Goal: Information Seeking & Learning: Check status

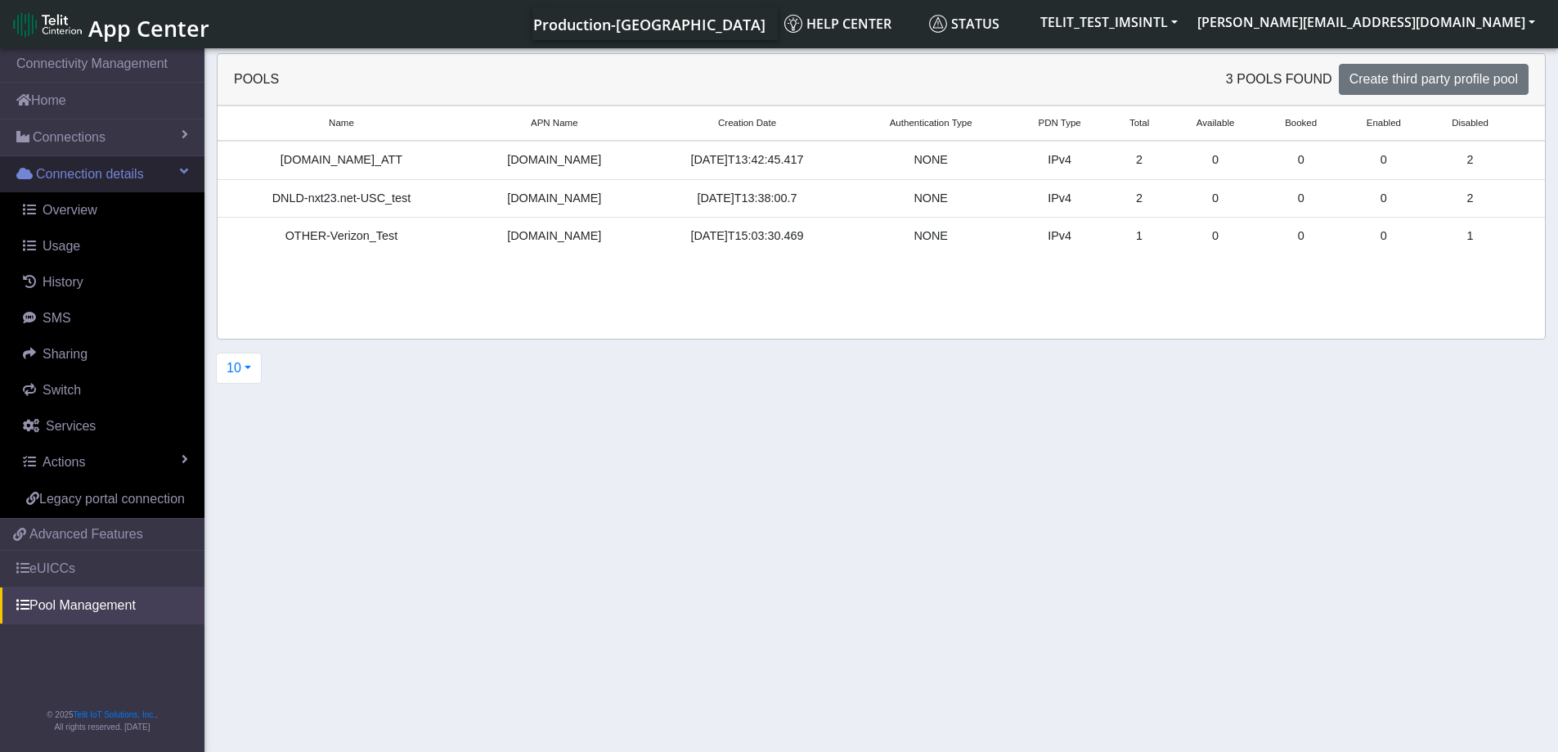
click at [106, 169] on span "Connection details" at bounding box center [90, 174] width 108 height 20
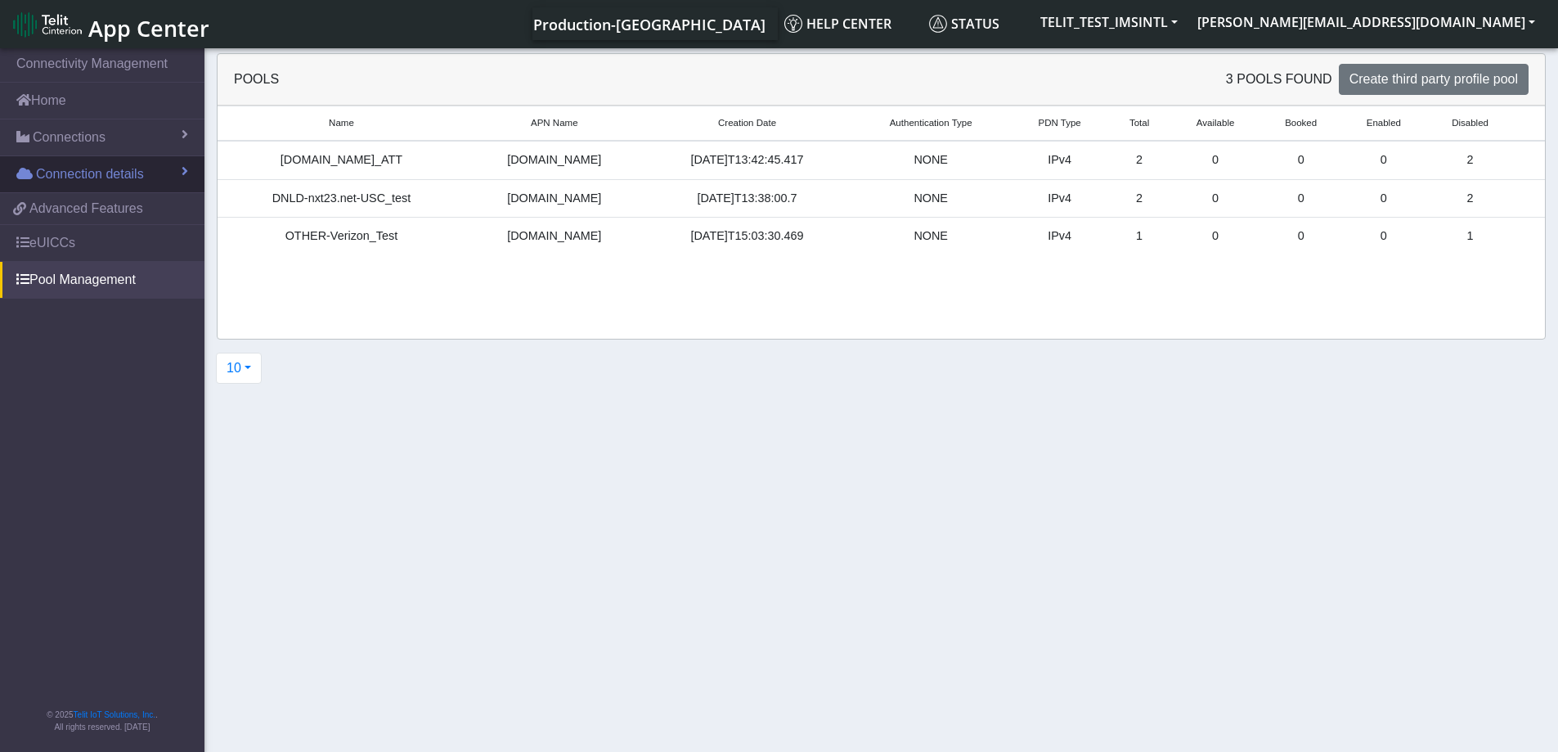
click at [106, 169] on span "Connection details" at bounding box center [90, 174] width 108 height 20
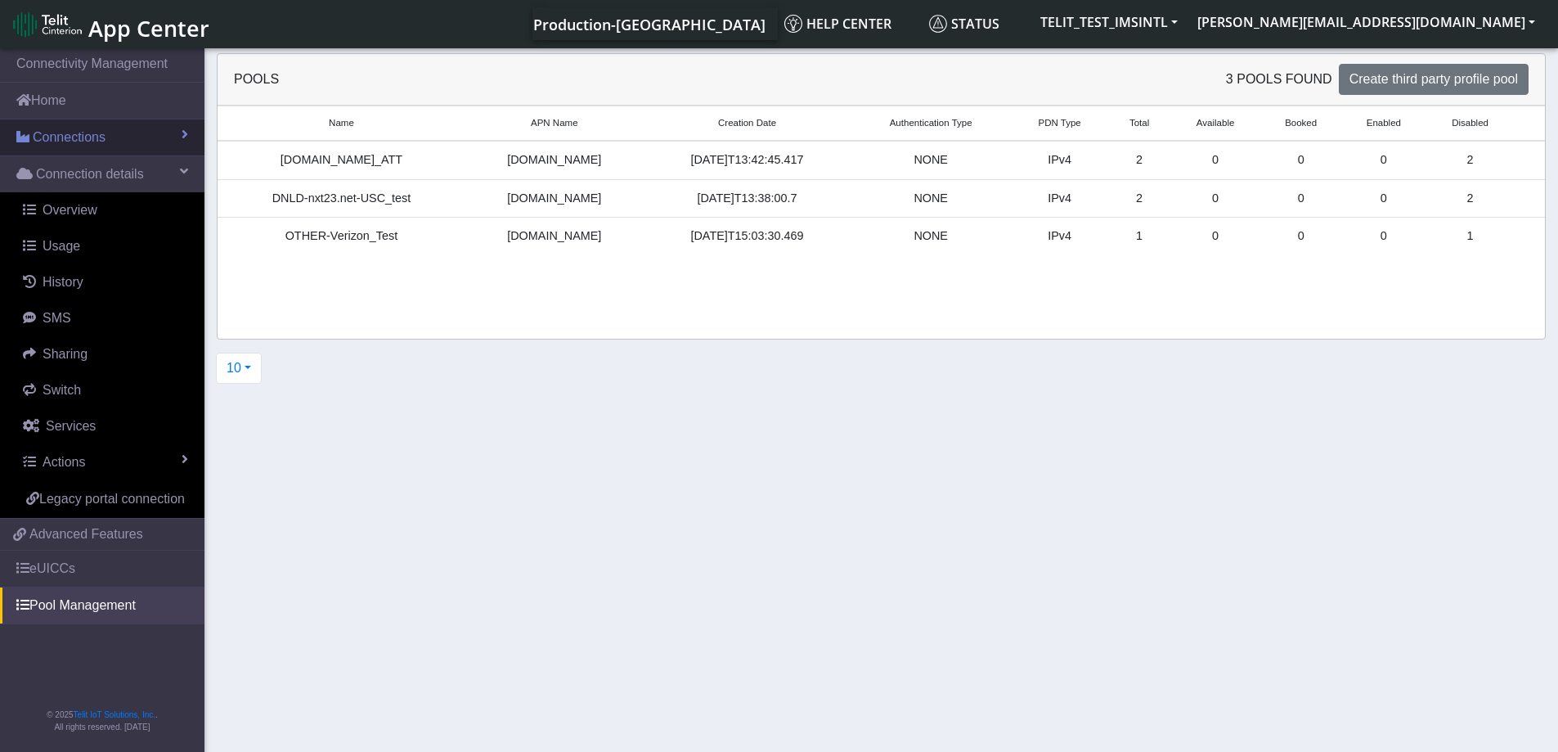
click at [78, 130] on span "Connections" at bounding box center [69, 138] width 73 height 20
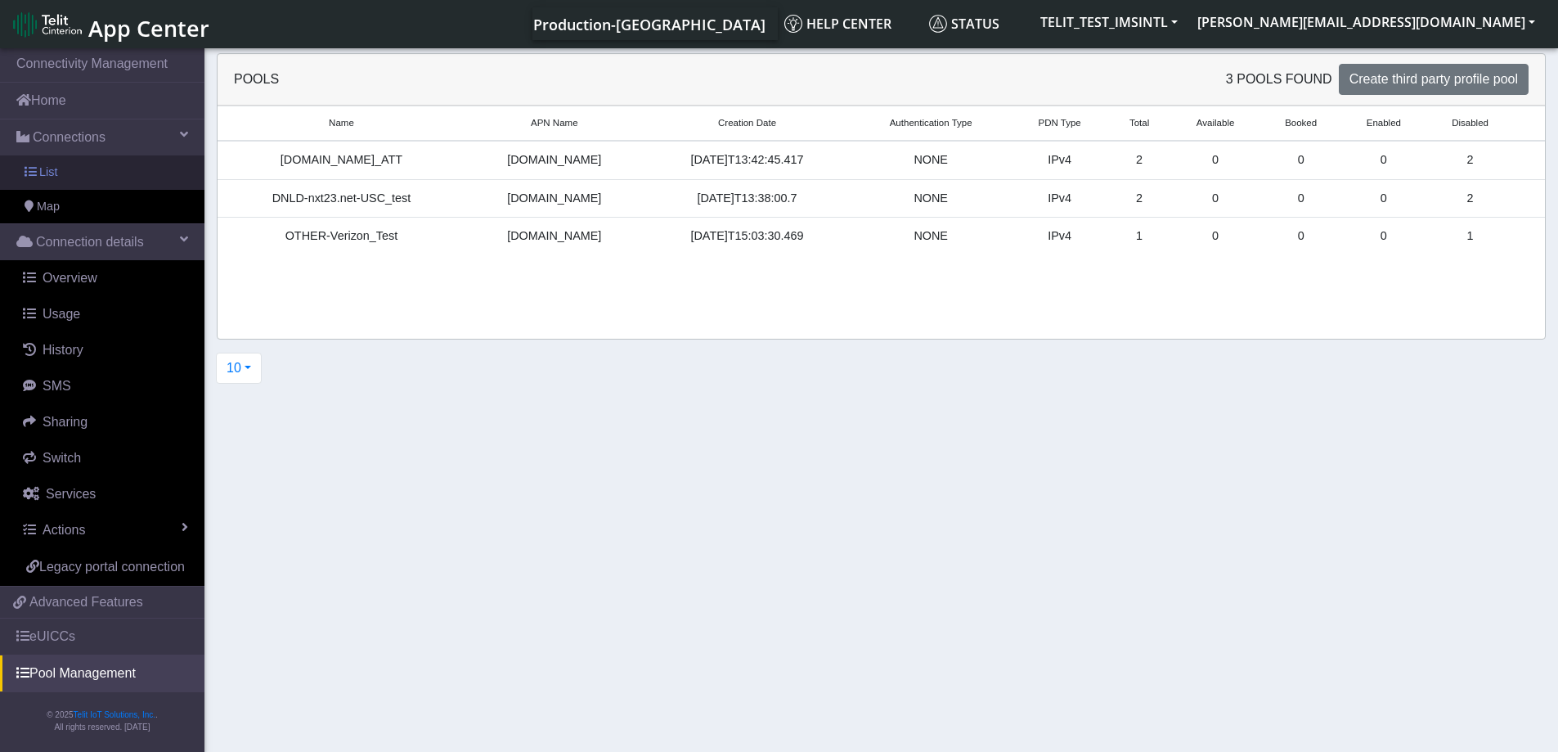
click at [65, 164] on link "List" at bounding box center [102, 172] width 205 height 34
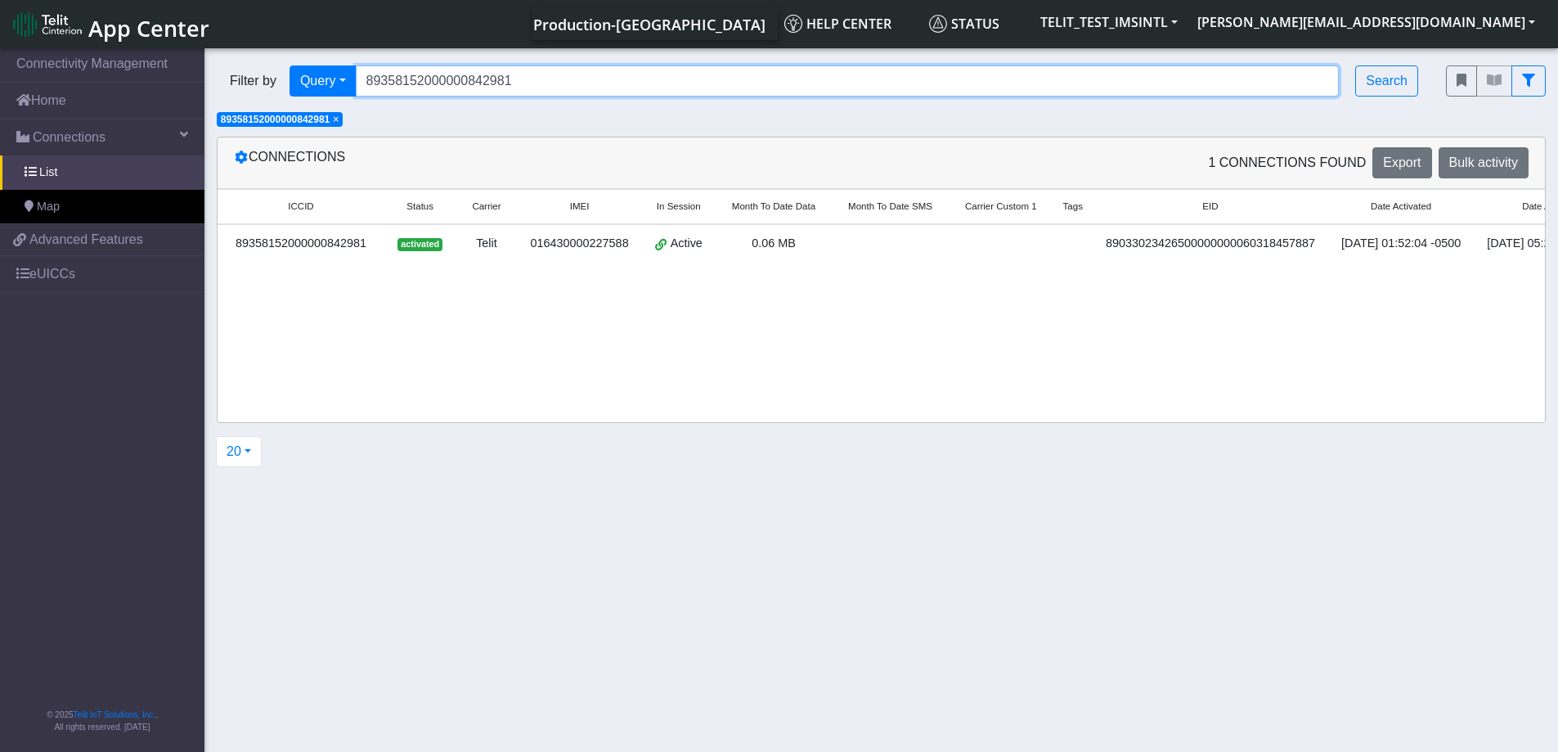
click at [494, 87] on input "89358152000000842981" at bounding box center [848, 80] width 984 height 31
click at [494, 86] on input "89358152000000842981" at bounding box center [848, 80] width 984 height 31
paste input "587420 89358152000000587438 89358152000000587446 89358152000000587453 893581520…"
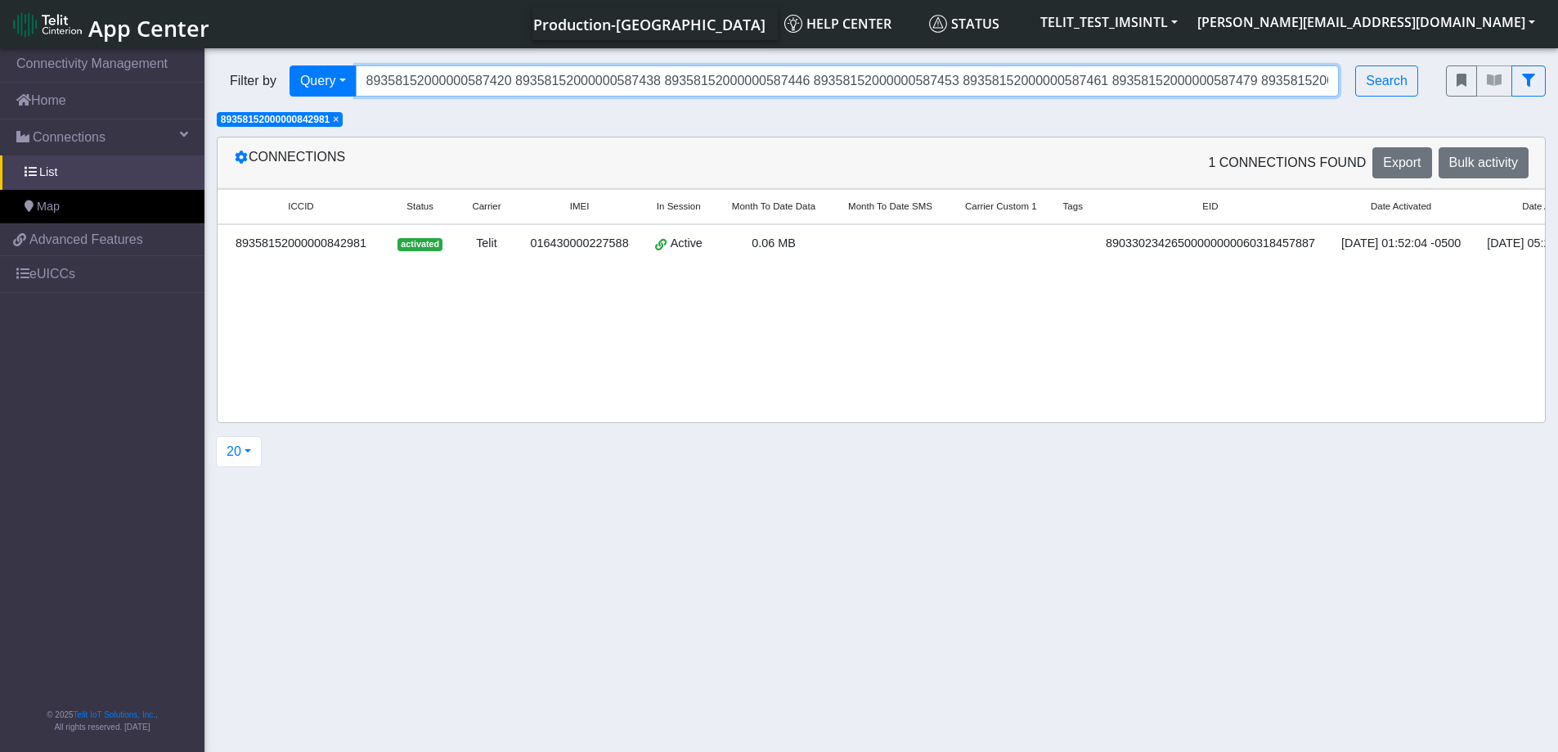
scroll to position [0, 1638]
type input "89358152000000587420 89358152000000587438 89358152000000587446 8935815200000058…"
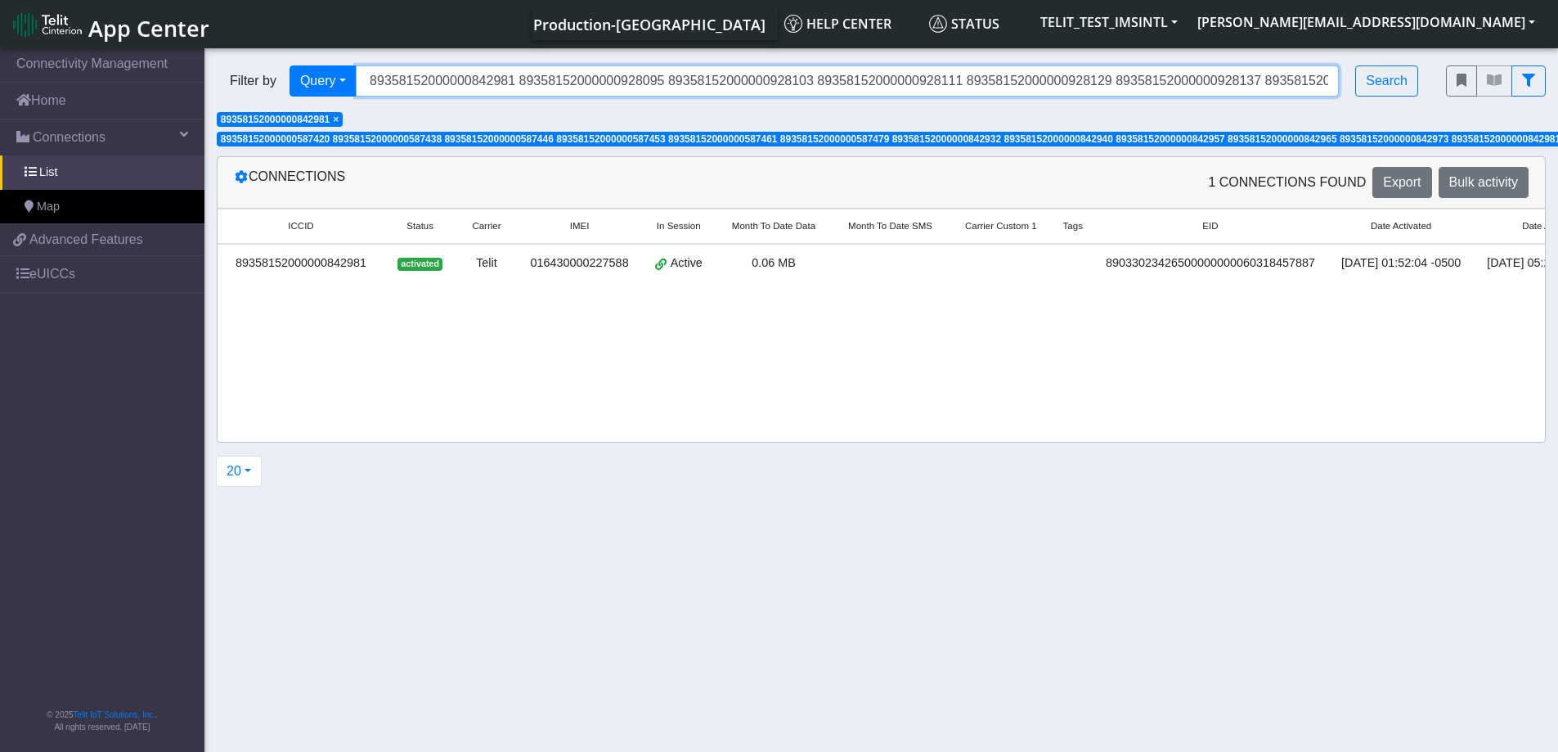
click at [573, 80] on input "89358152000000587420 89358152000000587438 89358152000000587446 8935815200000058…" at bounding box center [848, 80] width 984 height 31
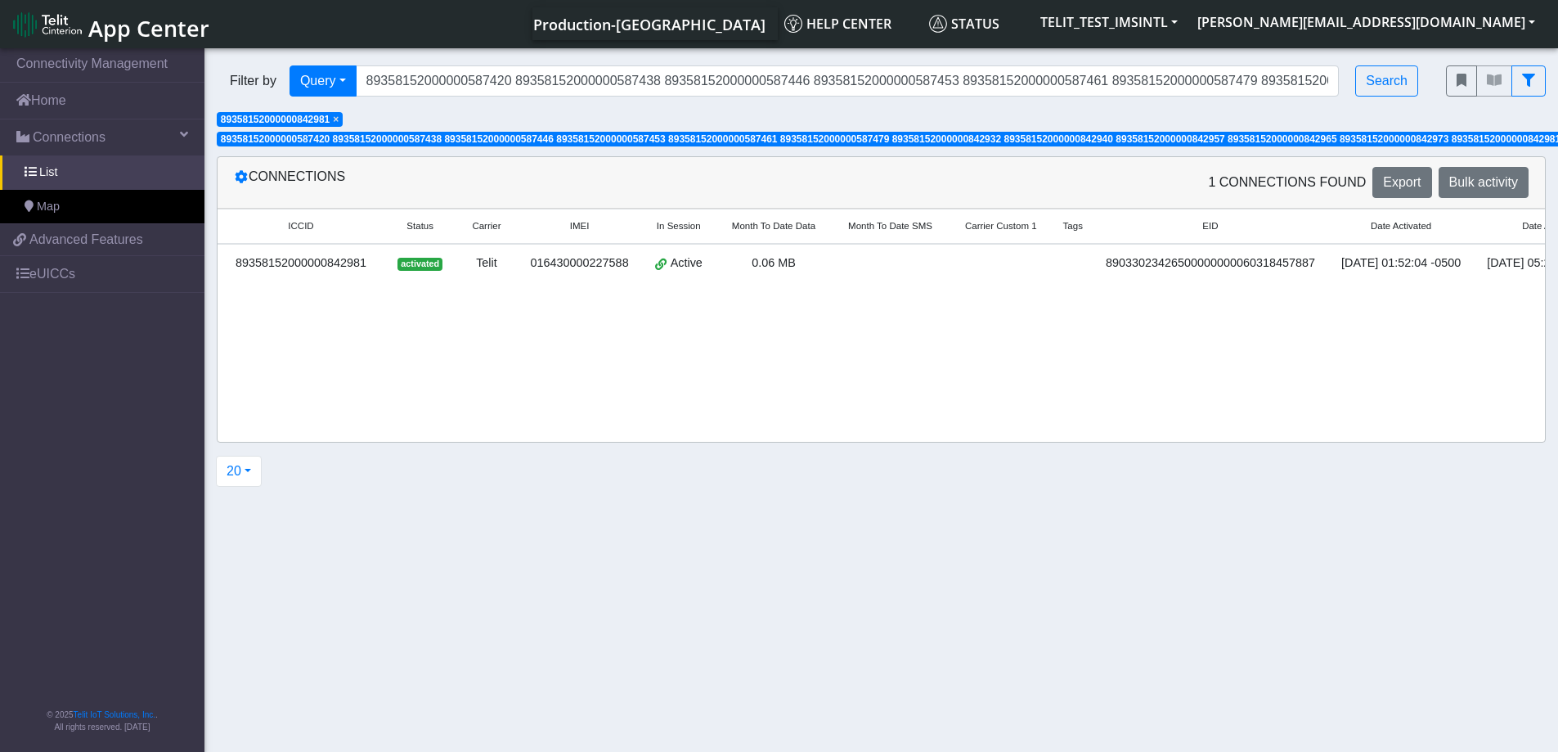
drag, startPoint x: 863, startPoint y: 25, endPoint x: 847, endPoint y: 30, distance: 16.6
drag, startPoint x: 847, startPoint y: 30, endPoint x: 829, endPoint y: 17, distance: 22.9
click at [766, 17] on span "Production-[GEOGRAPHIC_DATA]" at bounding box center [649, 25] width 232 height 20
click at [766, 24] on span "Production-[GEOGRAPHIC_DATA]" at bounding box center [649, 25] width 232 height 20
click at [1403, 83] on button "Search" at bounding box center [1386, 80] width 63 height 31
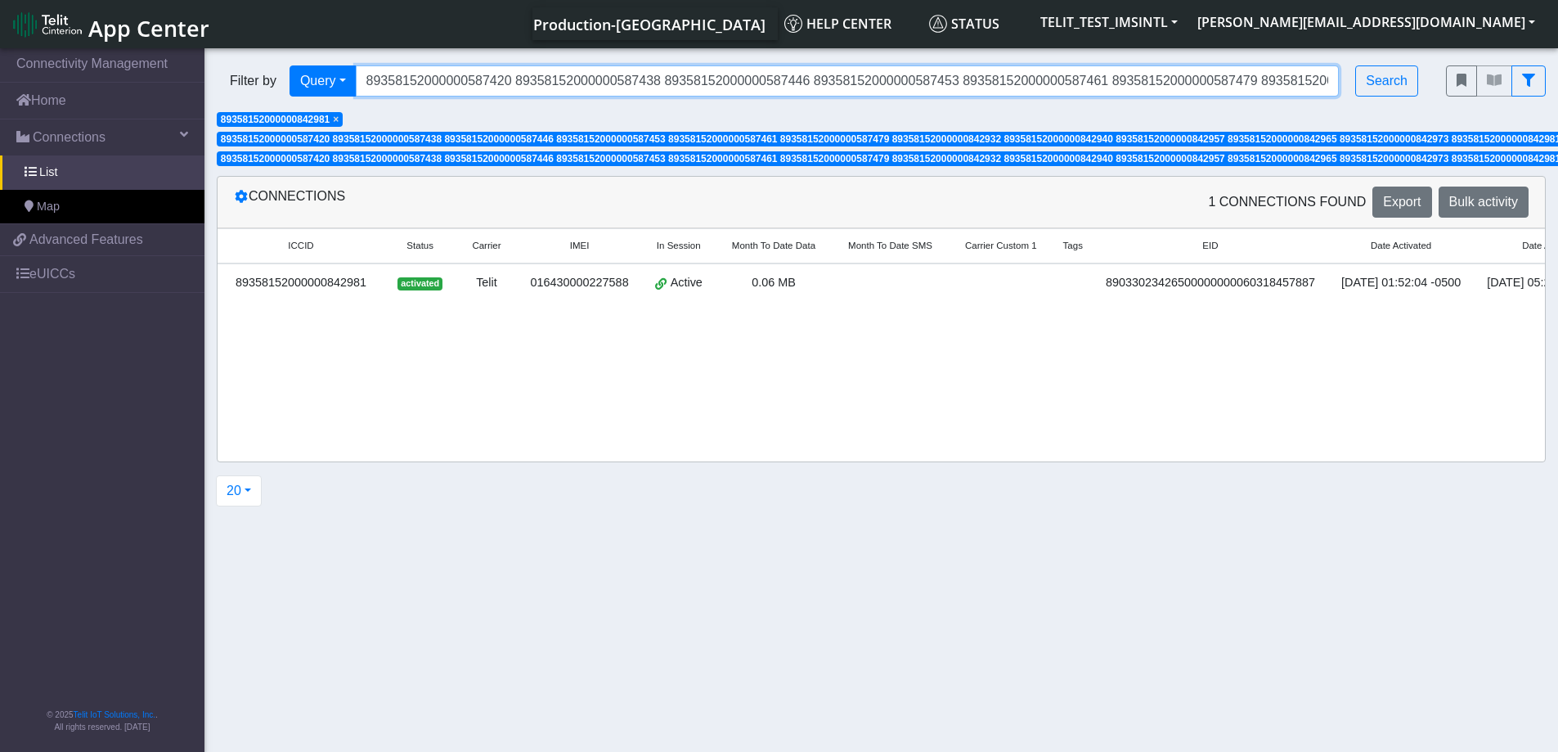
click at [1096, 83] on input "89358152000000587420 89358152000000587438 89358152000000587446 8935815200000058…" at bounding box center [848, 80] width 984 height 31
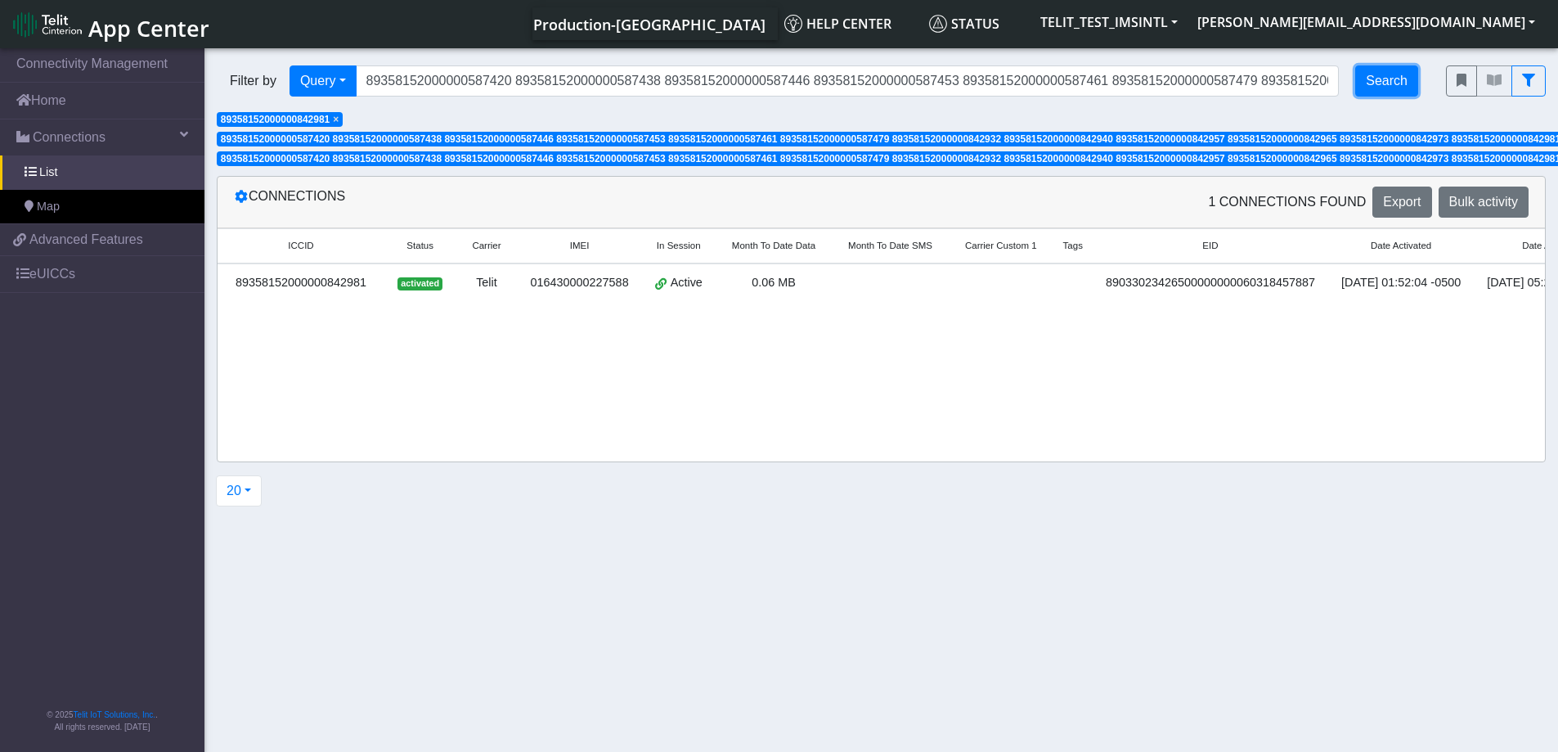
click at [1395, 82] on button "Search" at bounding box center [1386, 80] width 63 height 31
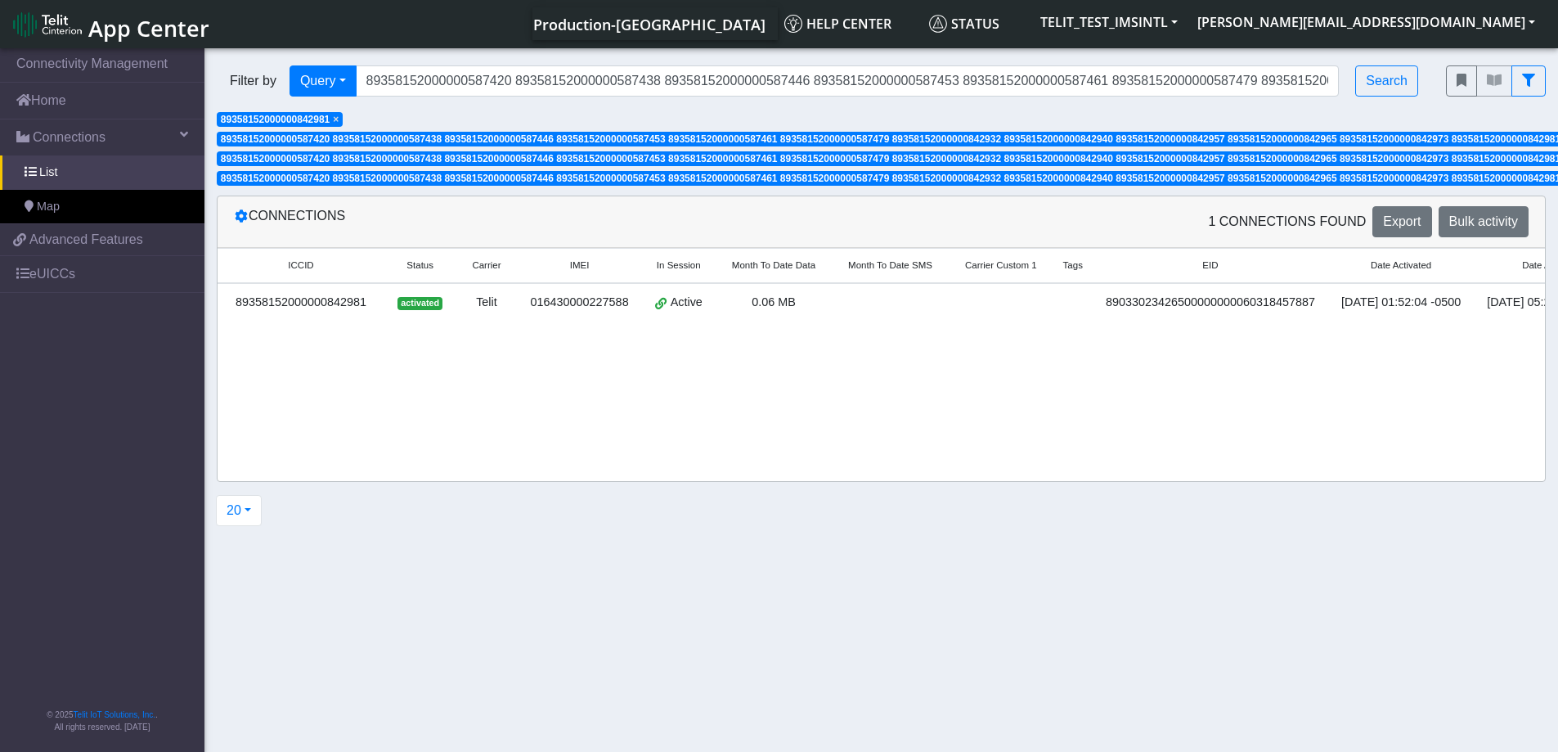
click at [971, 209] on div "1 Connections found Export Bulk activity" at bounding box center [1212, 221] width 660 height 31
click at [1475, 218] on span "Bulk activity" at bounding box center [1484, 221] width 69 height 14
select select "Advanced"
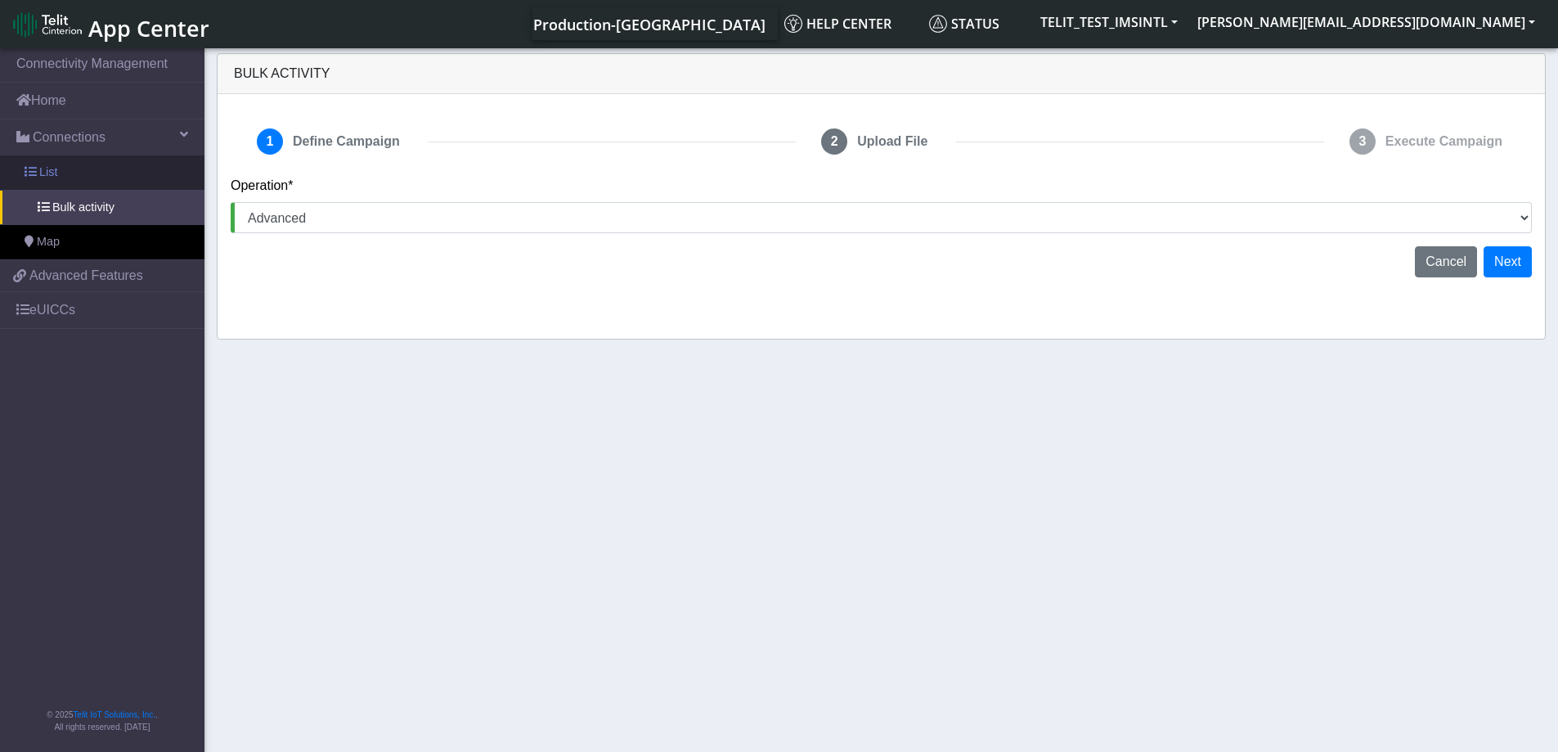
click at [57, 167] on link "List" at bounding box center [102, 172] width 205 height 34
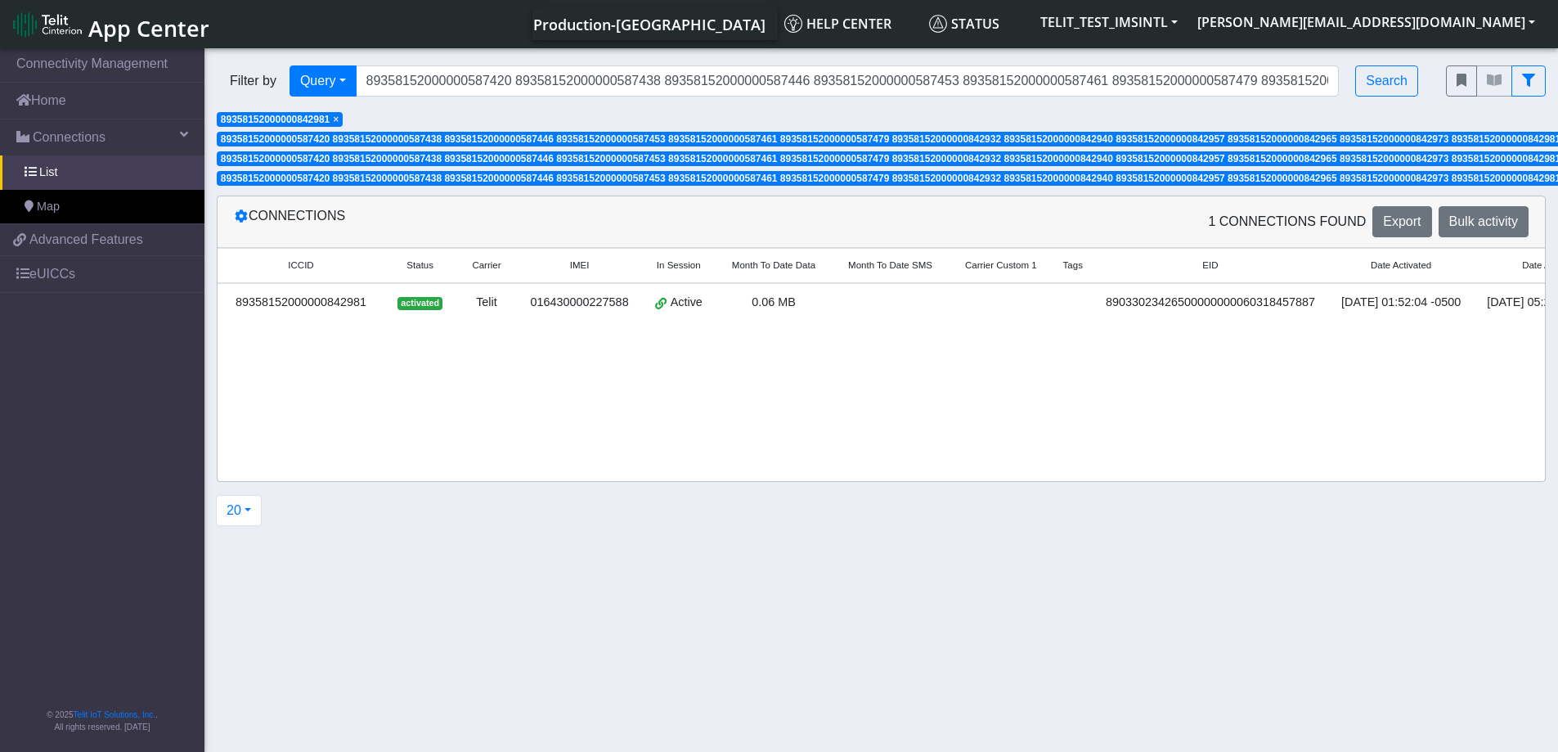
click at [525, 106] on div "Filter by Query Query In Session Not connected Tags Country Operator 8935815200…" at bounding box center [819, 81] width 1229 height 56
click at [1535, 80] on icon "fitlers menu" at bounding box center [1528, 80] width 13 height 13
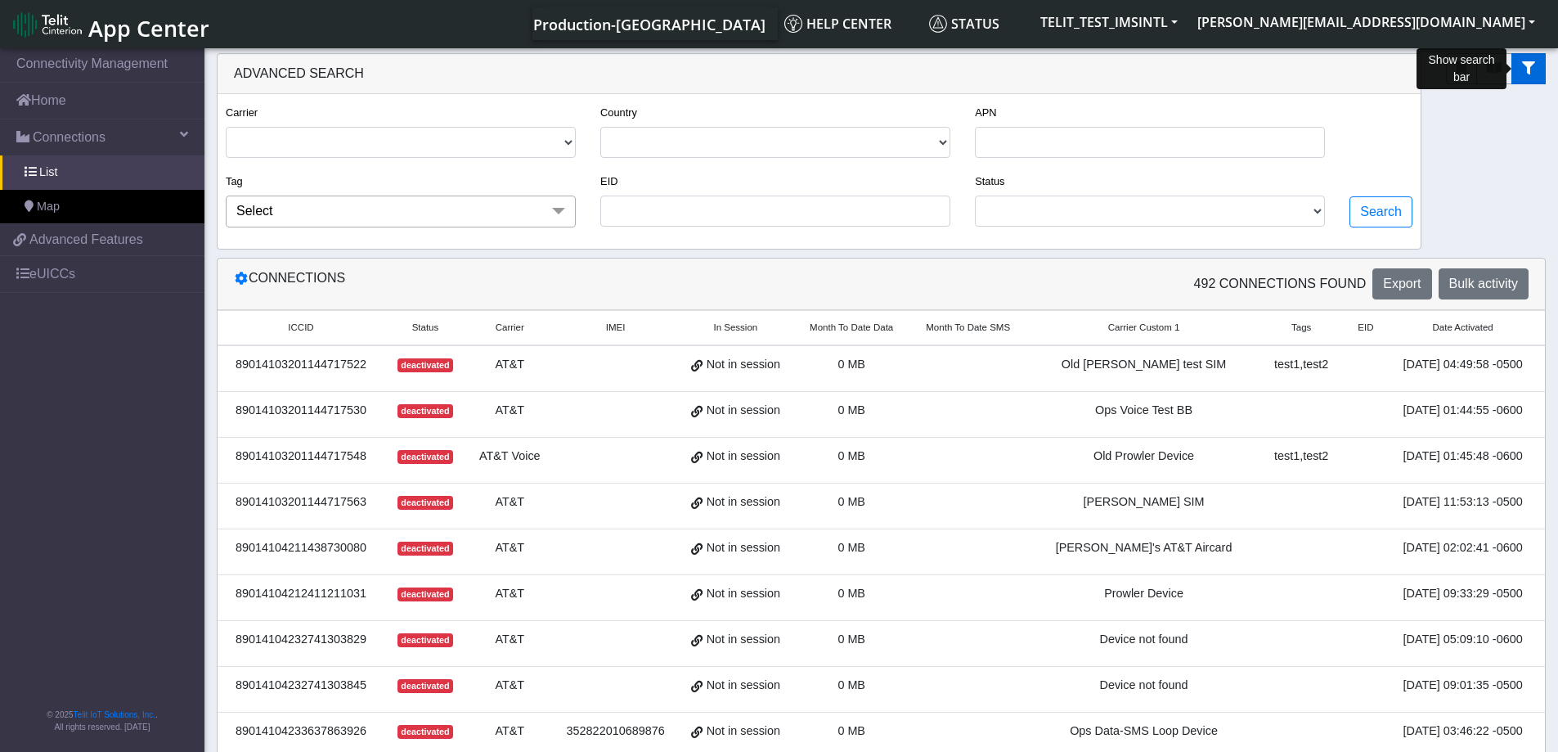
click at [1527, 66] on icon "fitlers menu" at bounding box center [1528, 67] width 13 height 13
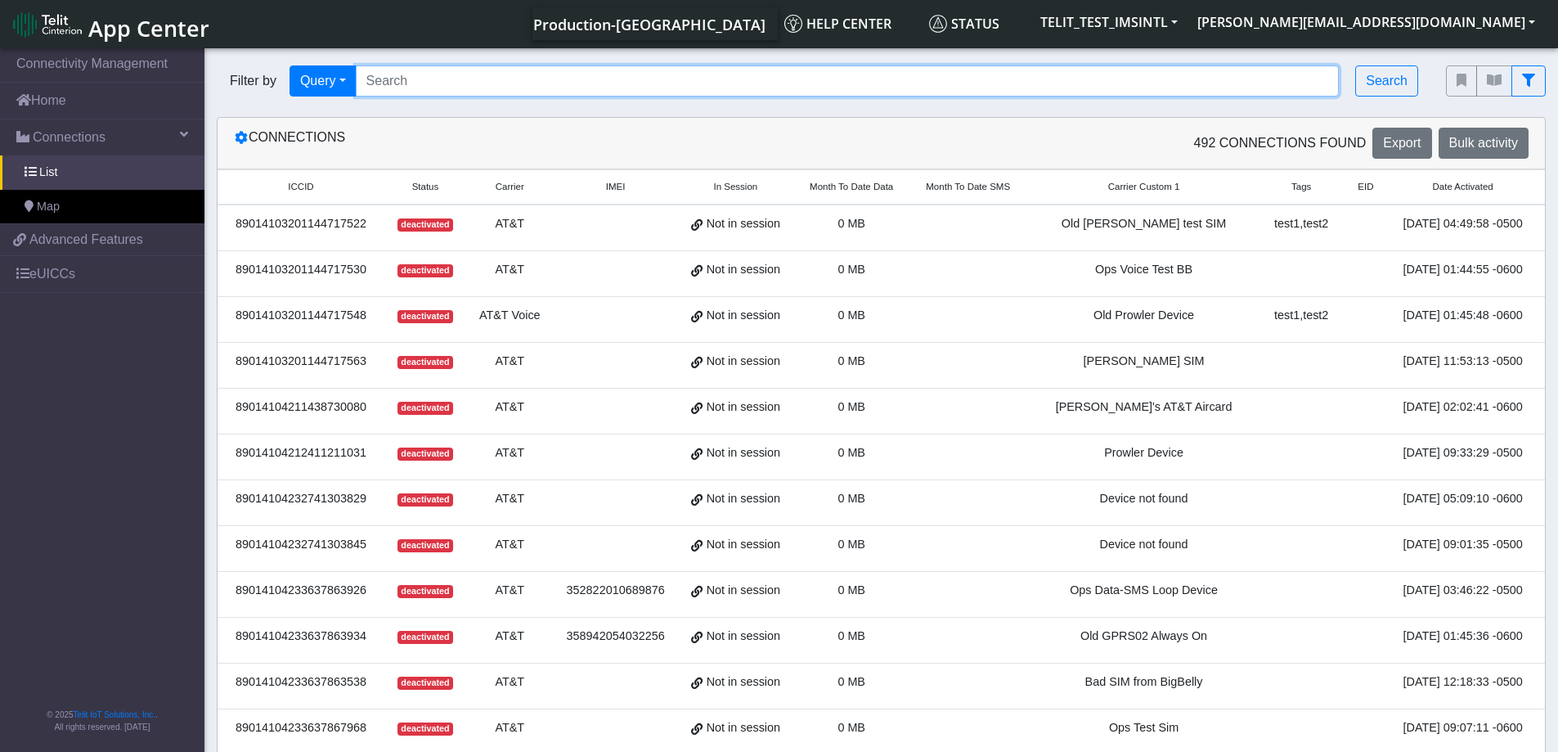
click at [863, 78] on input "Search..." at bounding box center [848, 80] width 984 height 31
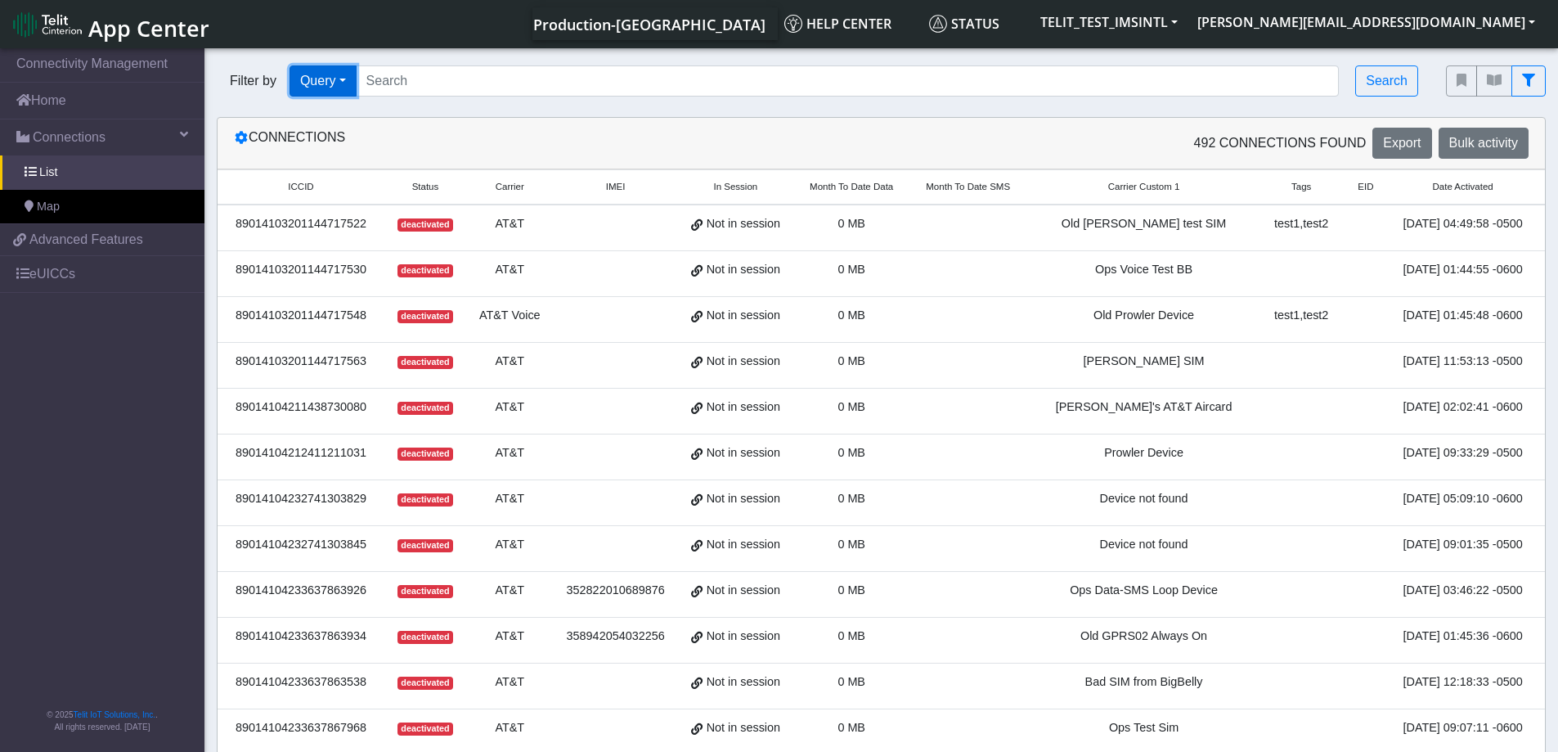
click at [344, 82] on button "Query" at bounding box center [323, 80] width 67 height 31
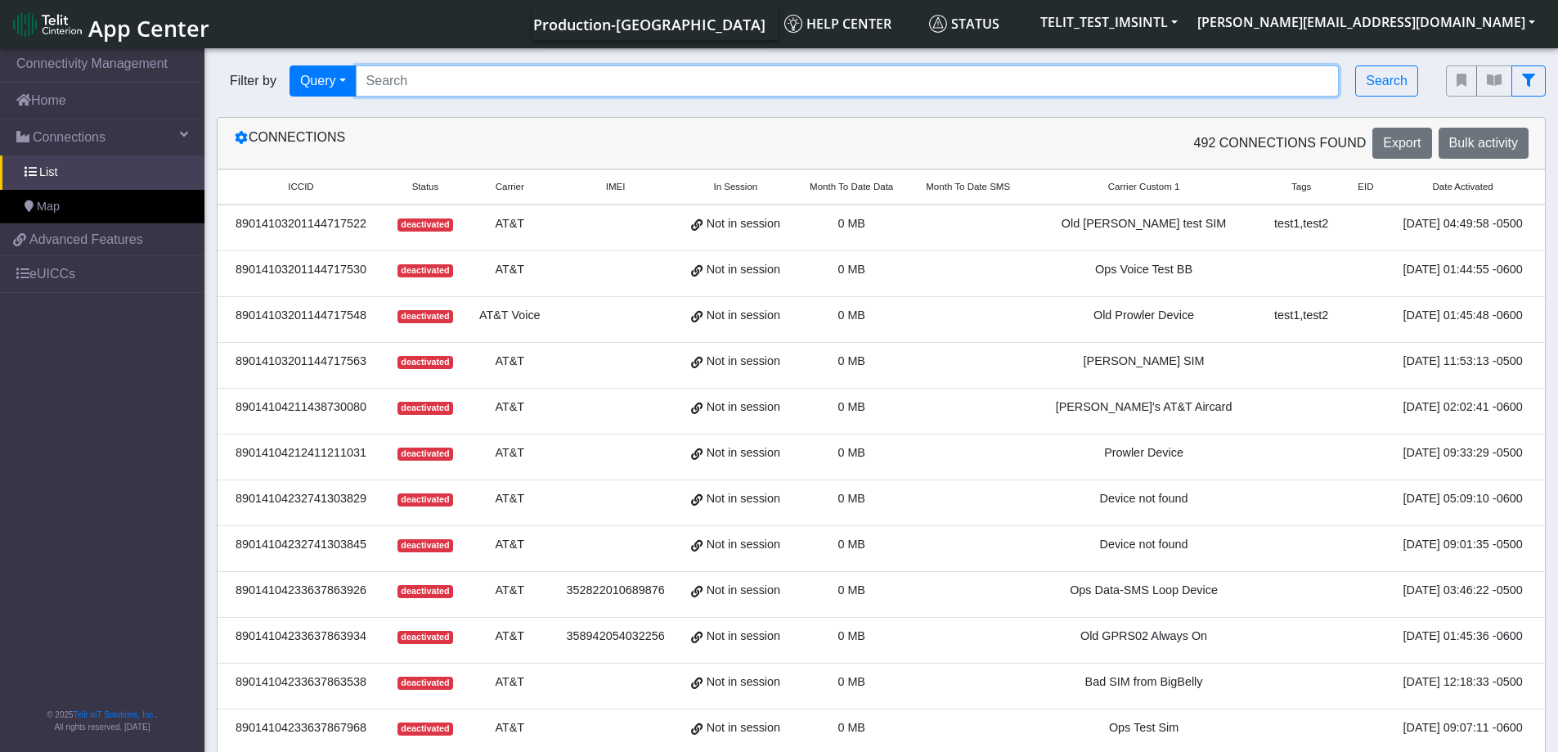
click at [426, 81] on input "Search..." at bounding box center [848, 80] width 984 height 31
paste input "89358152000000587420 89358152000000587438 89358152000000587446 8935815200000058…"
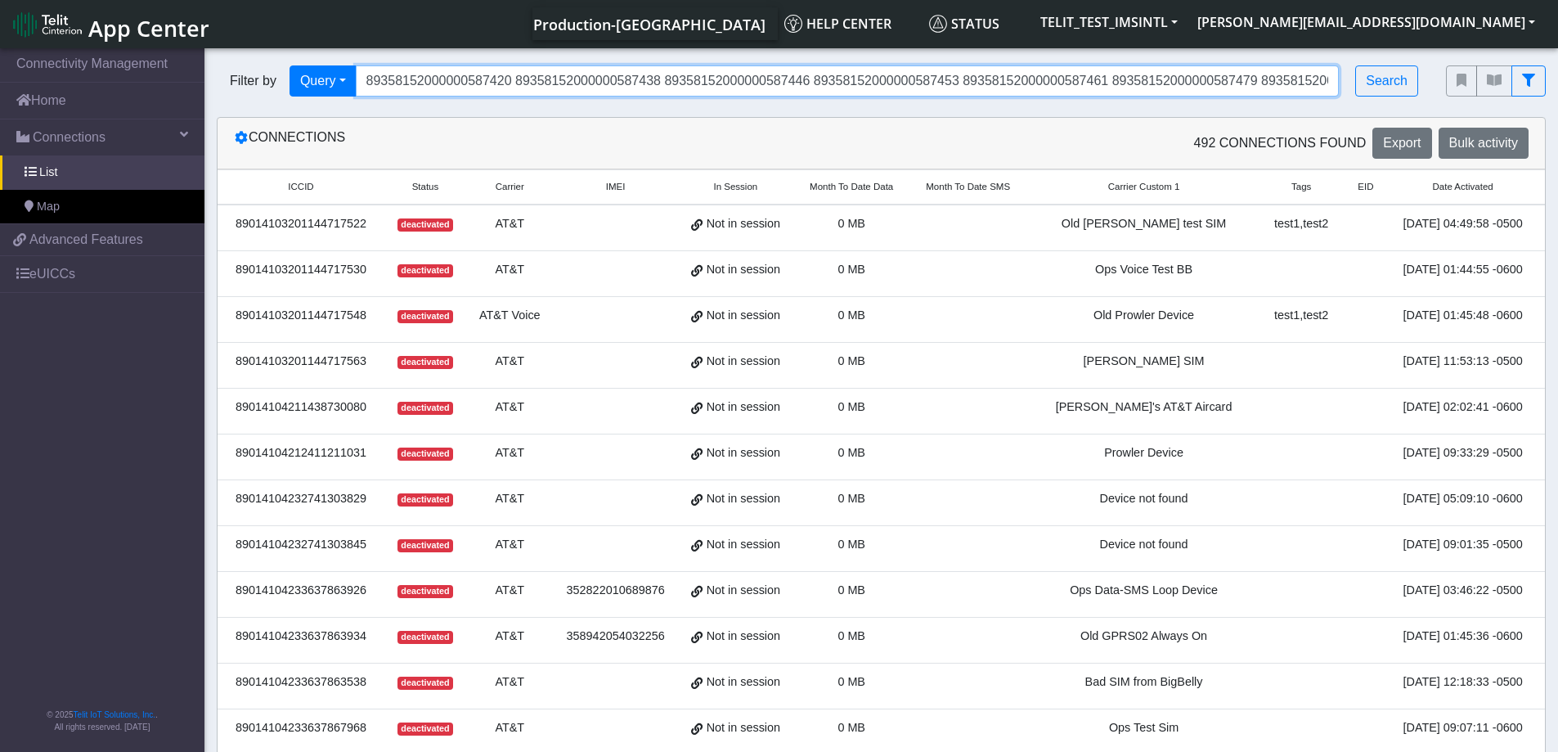
scroll to position [0, 1638]
type input "89358152000000587420 89358152000000587438 89358152000000587446 8935815200000058…"
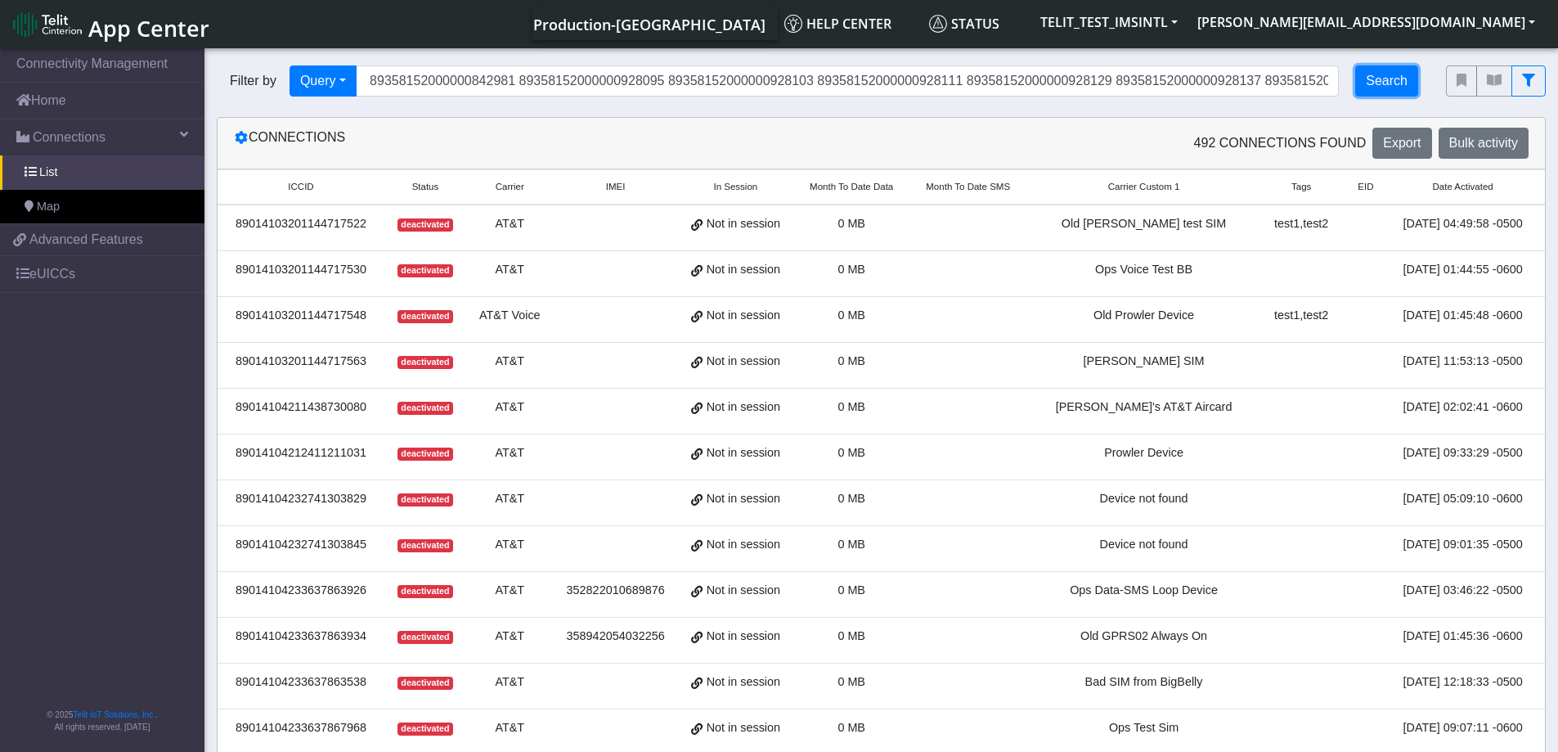
scroll to position [0, 0]
click at [1385, 77] on button "Search" at bounding box center [1386, 80] width 63 height 31
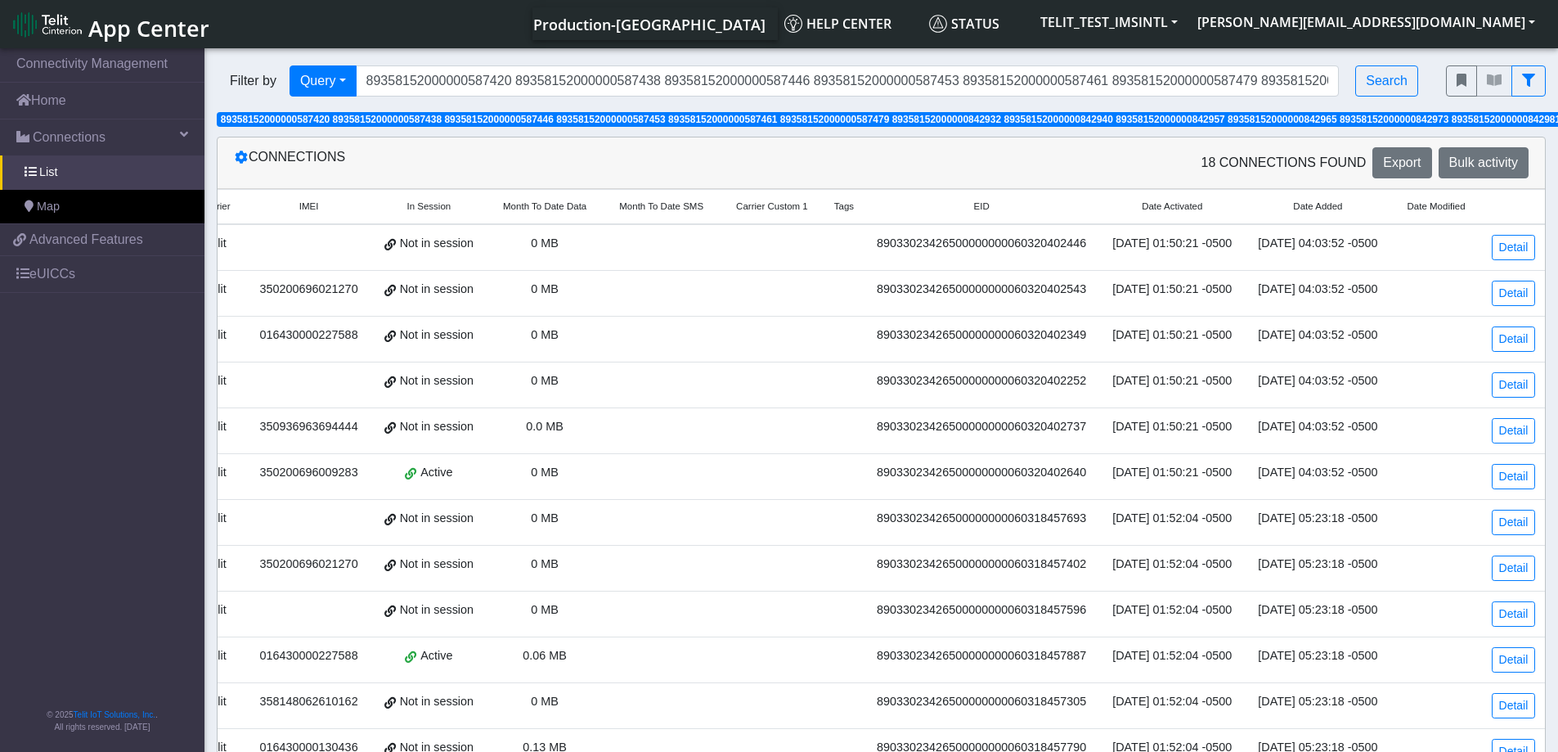
drag, startPoint x: 1241, startPoint y: 213, endPoint x: 1235, endPoint y: 206, distance: 8.7
click at [1245, 206] on th "Date Added" at bounding box center [1318, 207] width 146 height 35
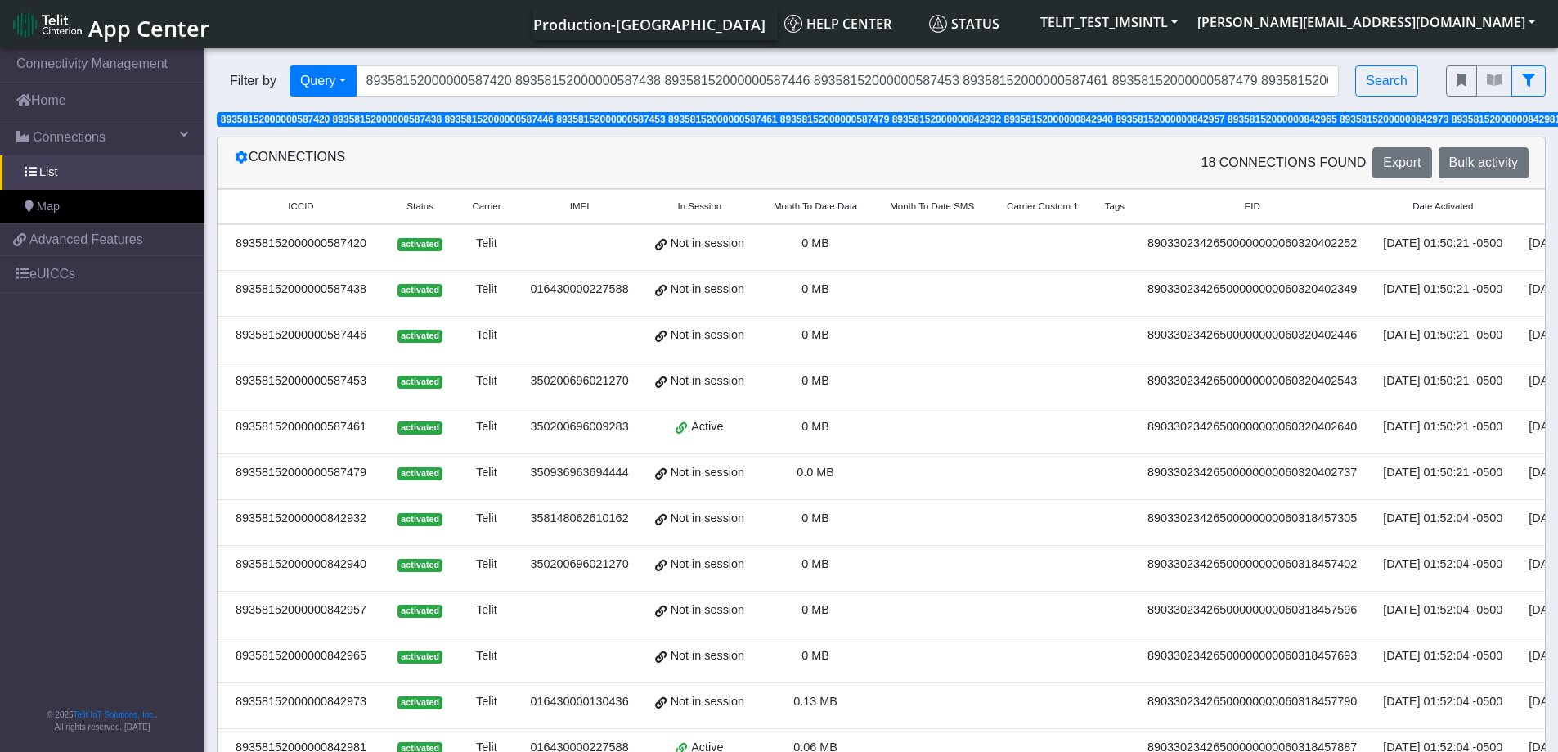
click at [330, 201] on small "ICCID" at bounding box center [301, 207] width 134 height 14
click at [237, 157] on icon at bounding box center [241, 157] width 13 height 13
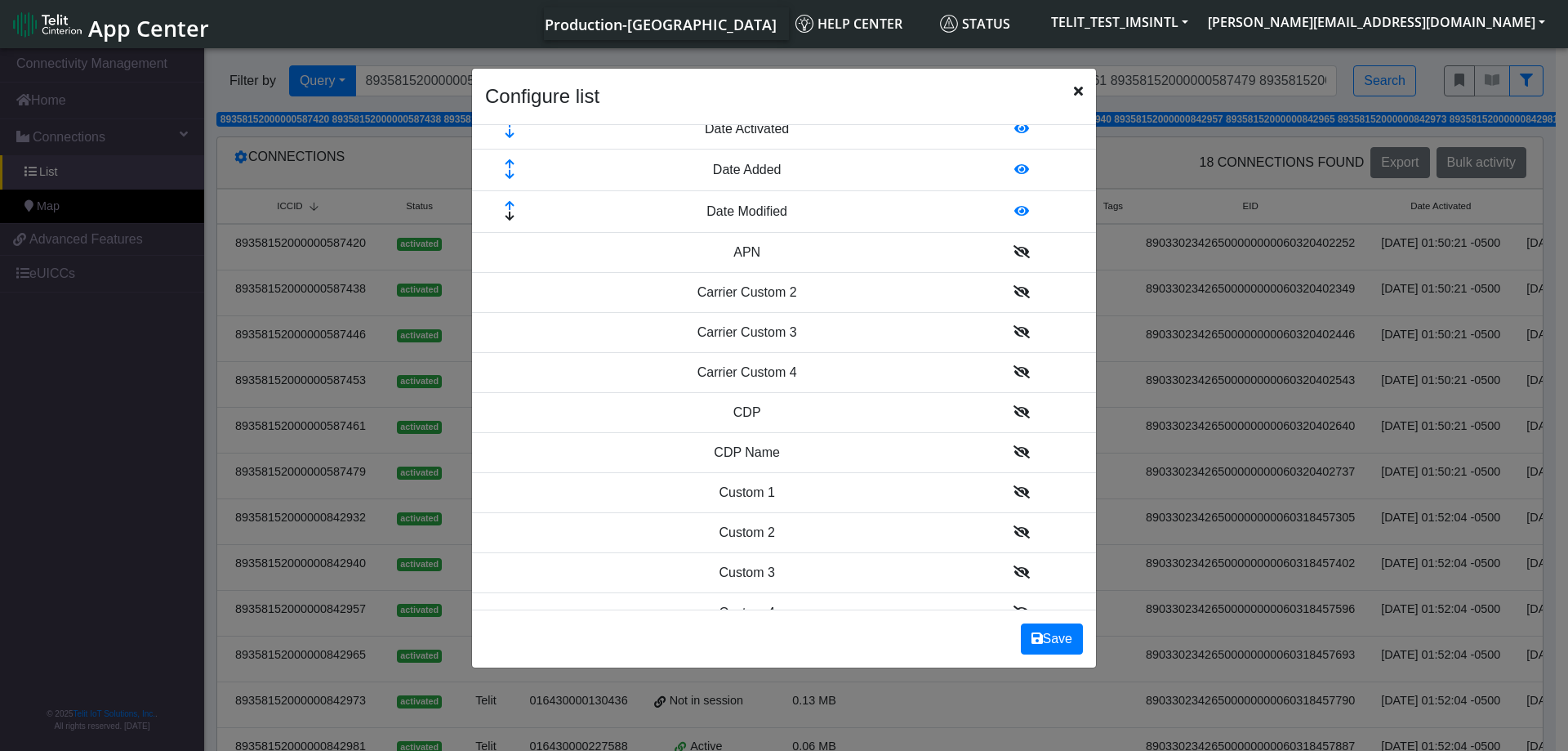
scroll to position [435, 0]
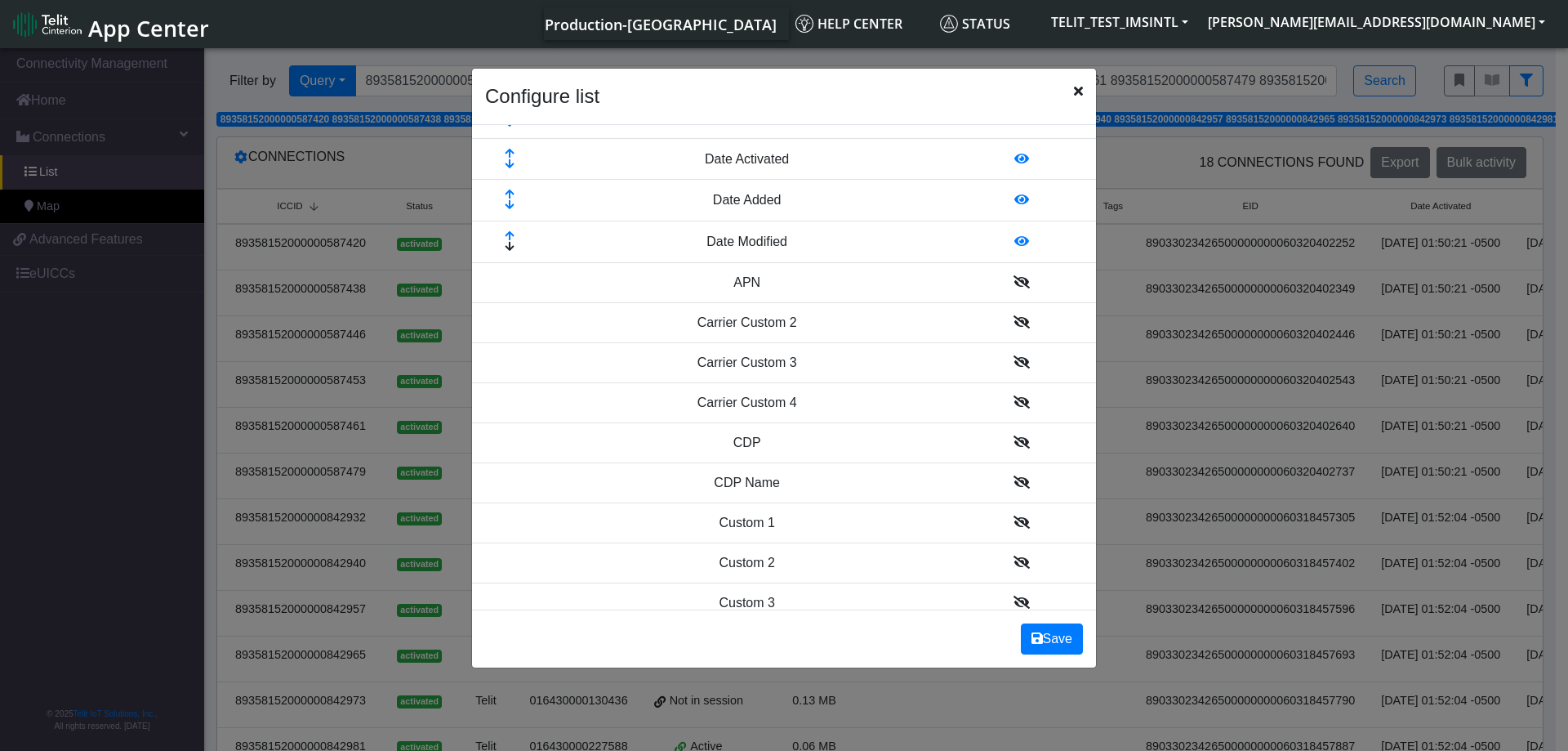
click at [1013, 284] on icon at bounding box center [1021, 282] width 16 height 13
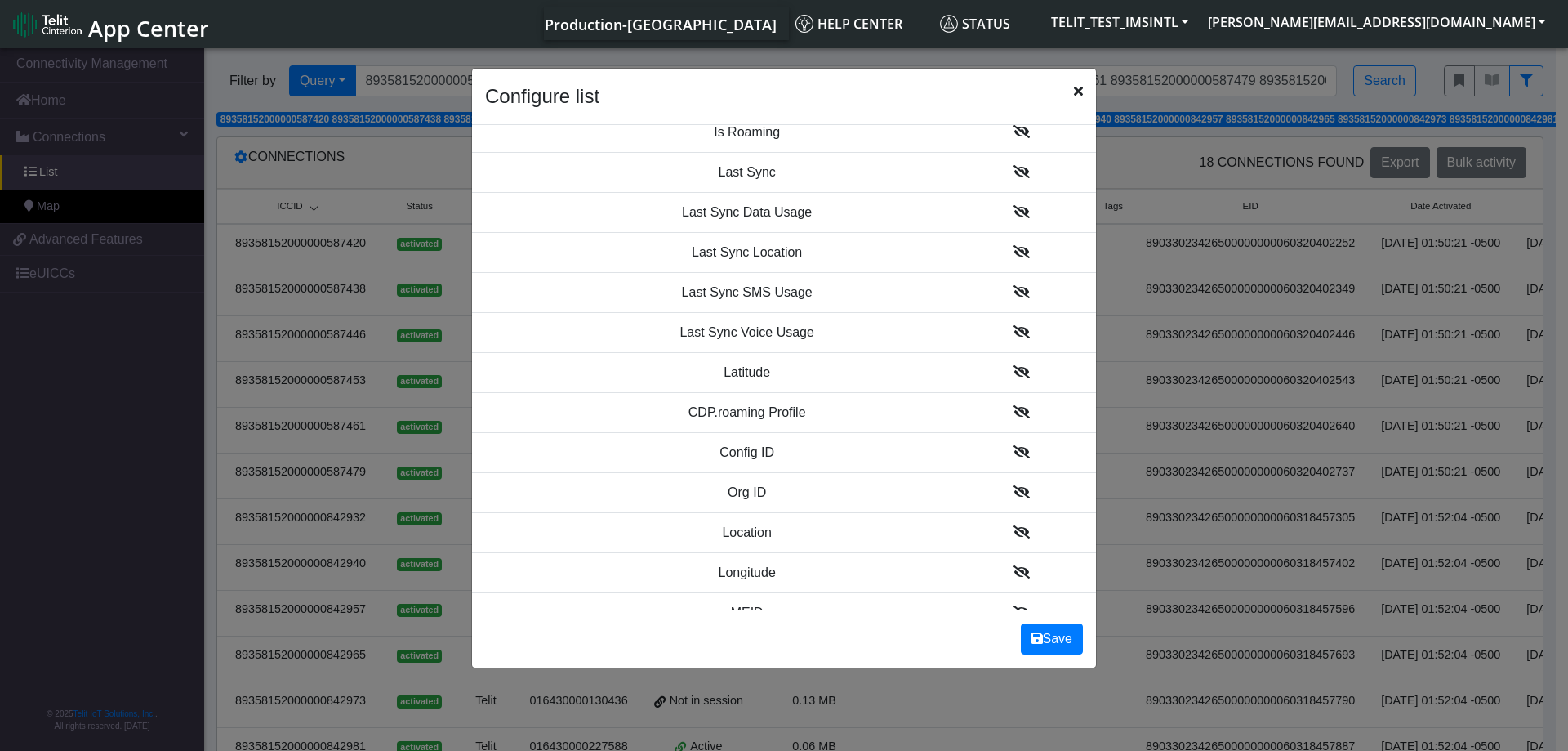
scroll to position [1525, 0]
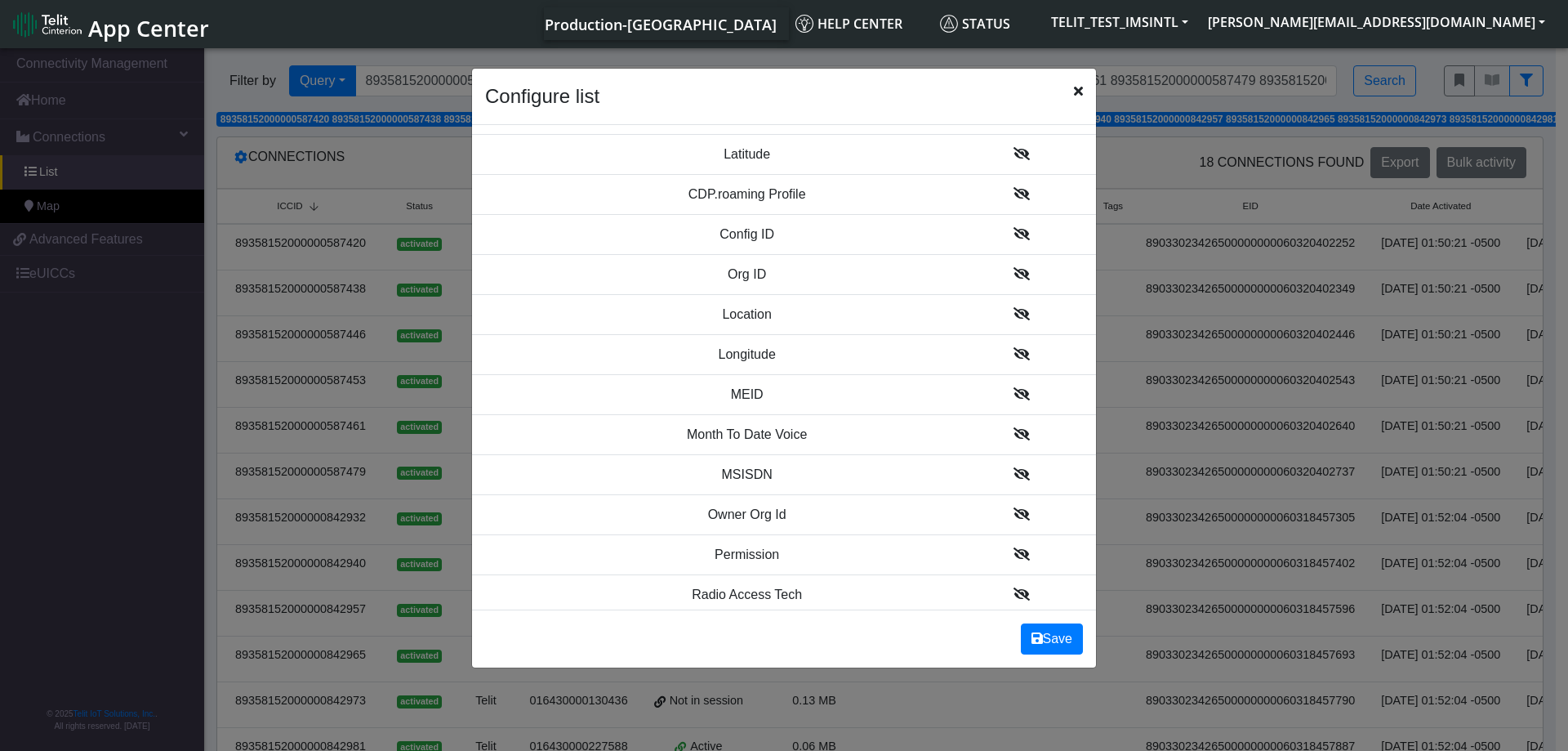
click at [1013, 232] on icon at bounding box center [1021, 233] width 16 height 13
click at [1013, 233] on icon at bounding box center [1021, 234] width 16 height 13
click at [1013, 388] on icon at bounding box center [1021, 393] width 16 height 13
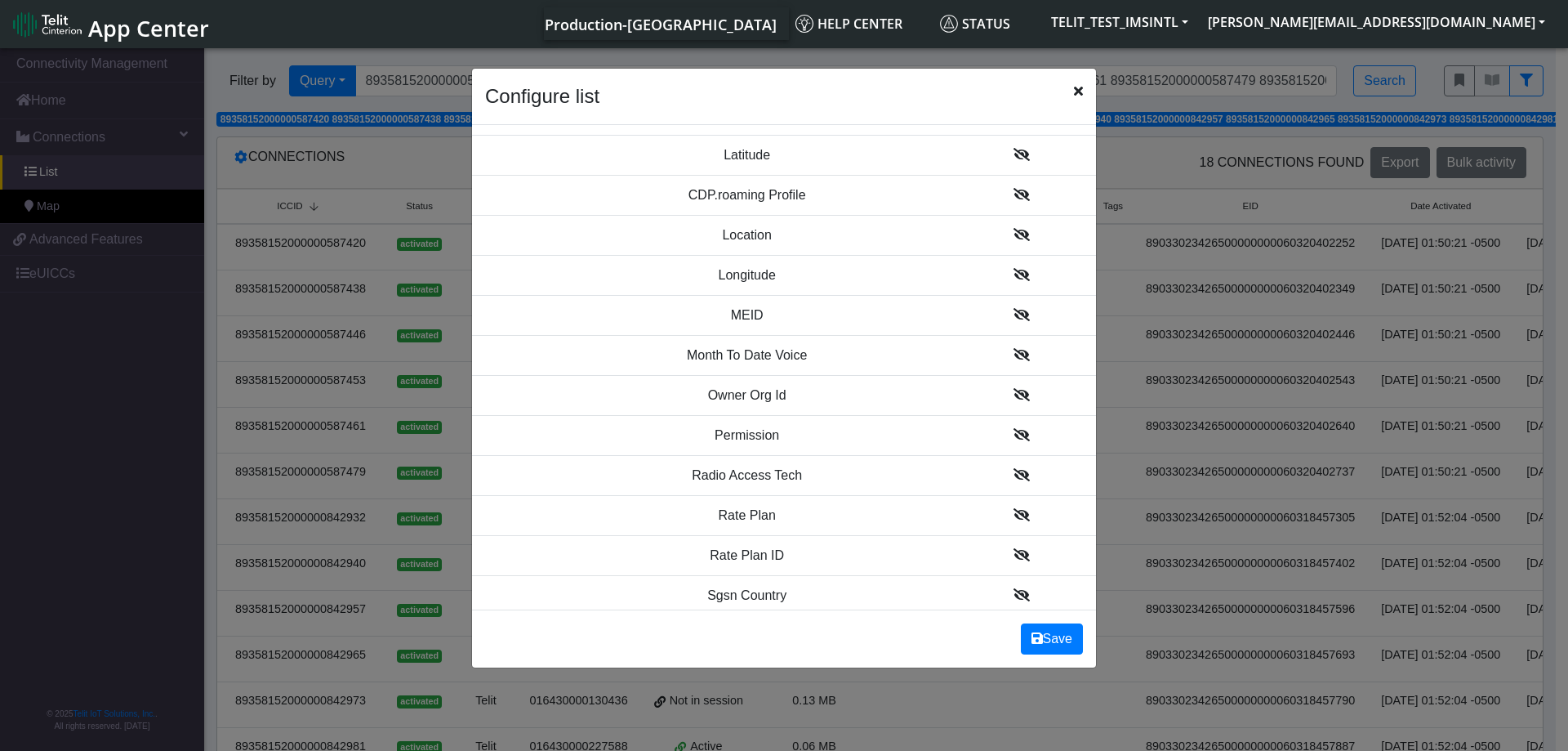
click at [1013, 391] on icon at bounding box center [1021, 394] width 16 height 13
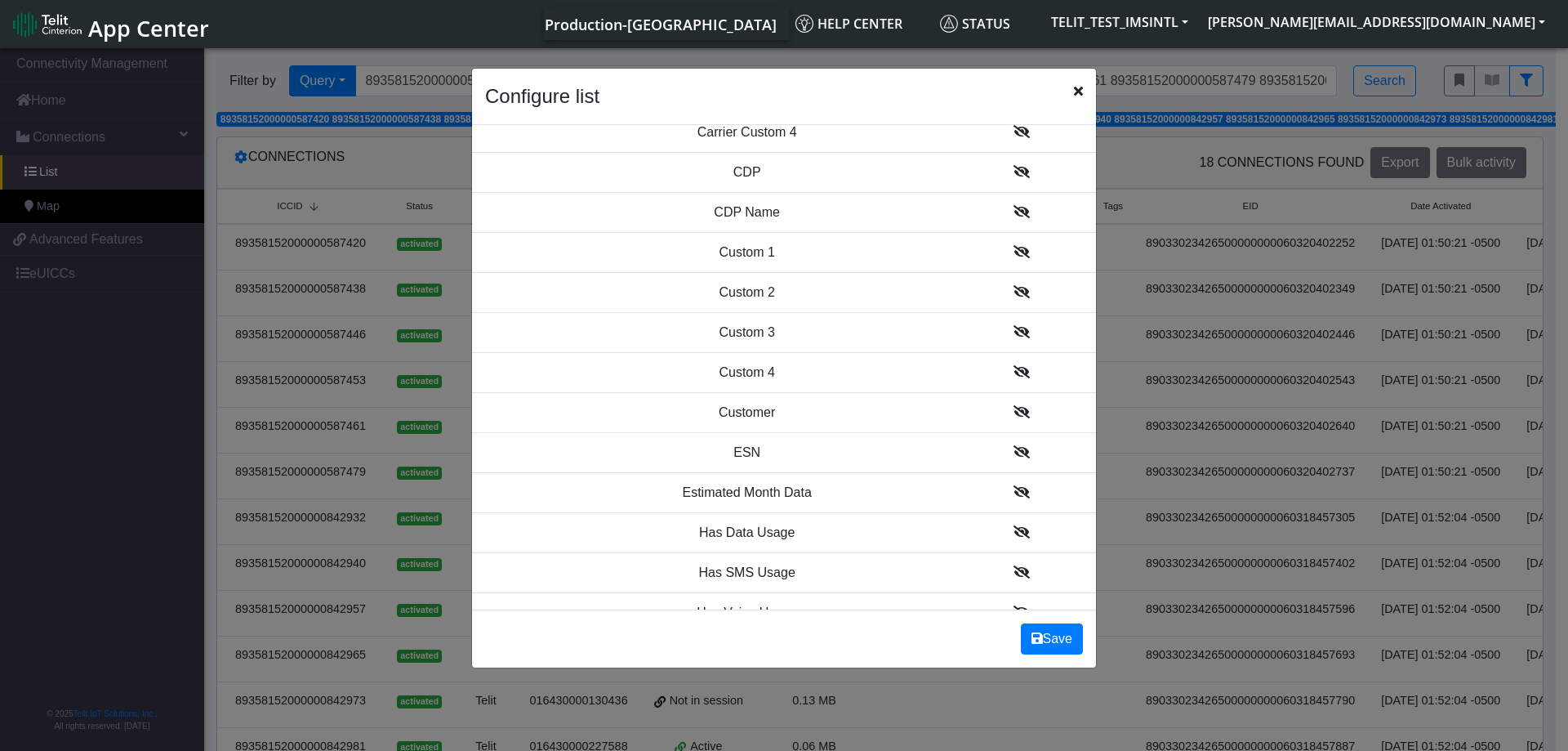
click at [1013, 171] on icon at bounding box center [1021, 171] width 16 height 13
click at [1013, 173] on icon at bounding box center [1021, 171] width 16 height 13
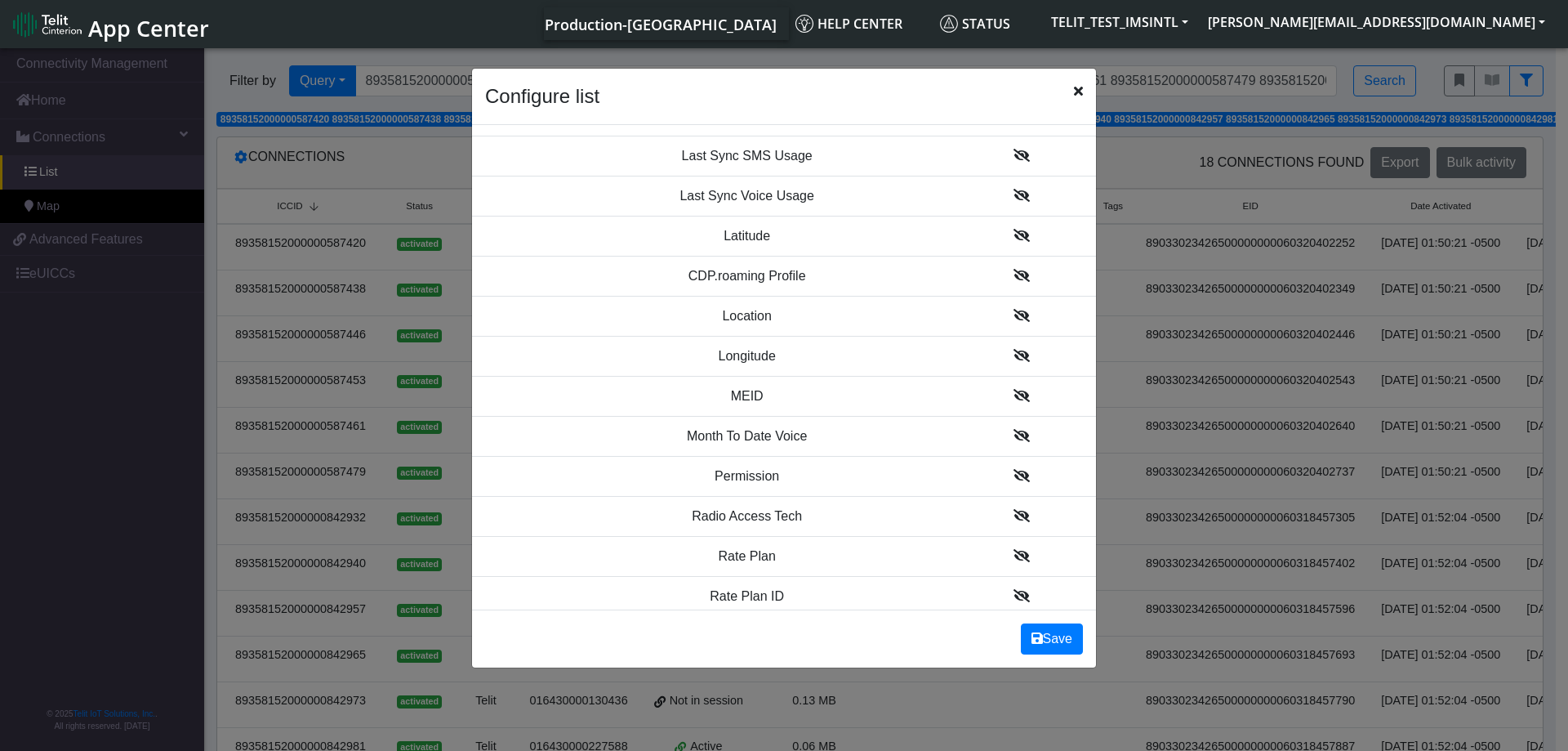
scroll to position [1825, 0]
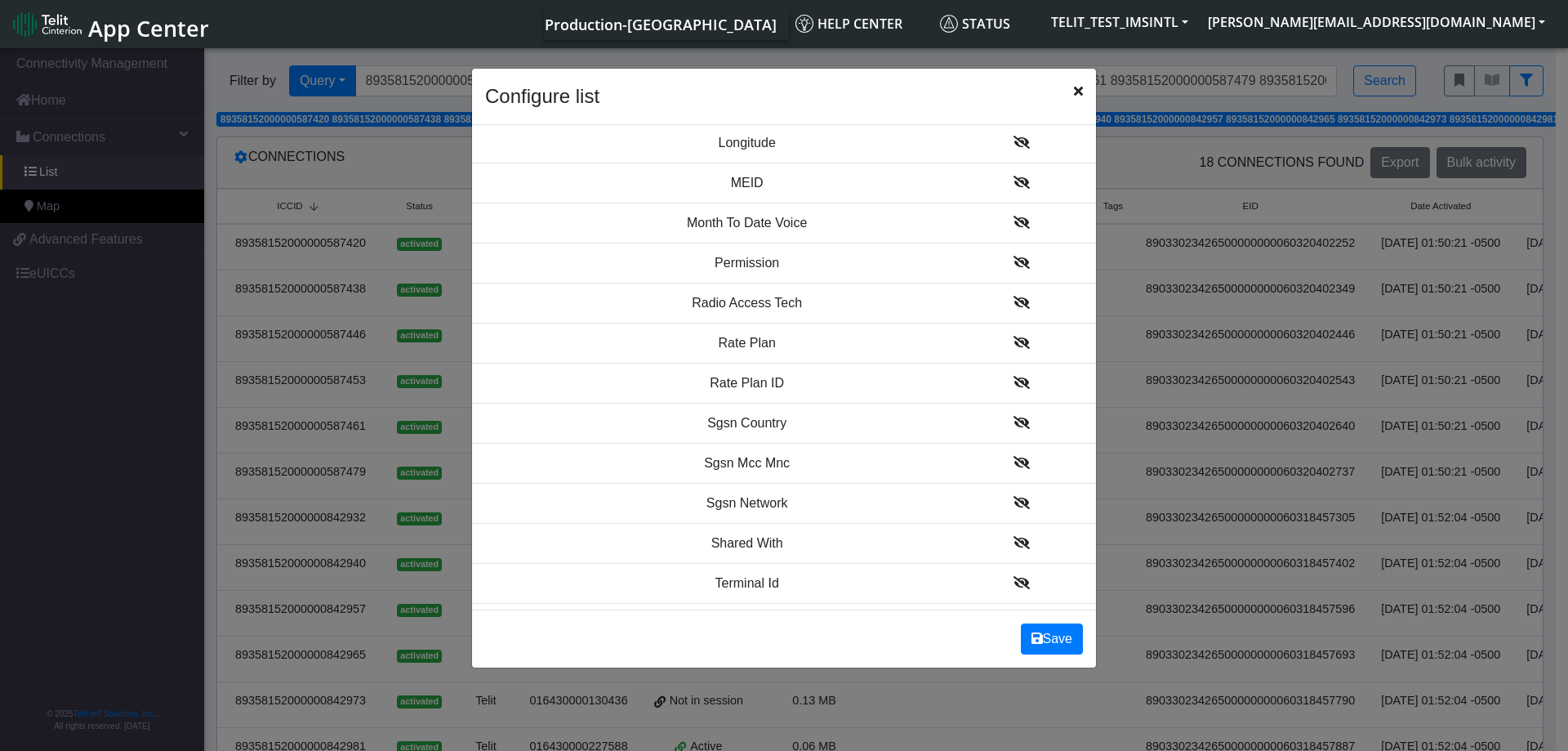
click at [1013, 340] on icon at bounding box center [1021, 342] width 16 height 13
click at [1013, 340] on icon at bounding box center [1021, 341] width 16 height 13
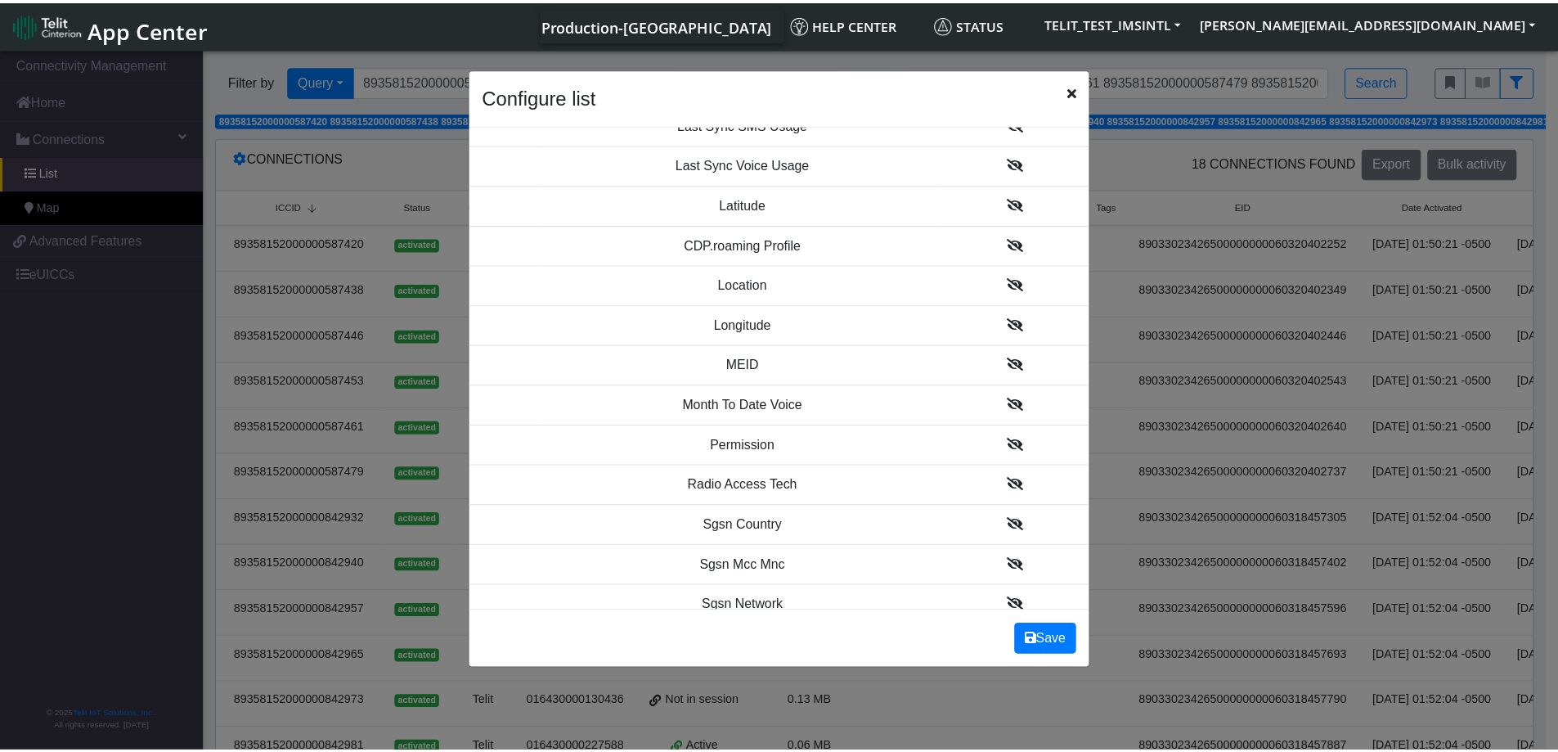
scroll to position [1698, 0]
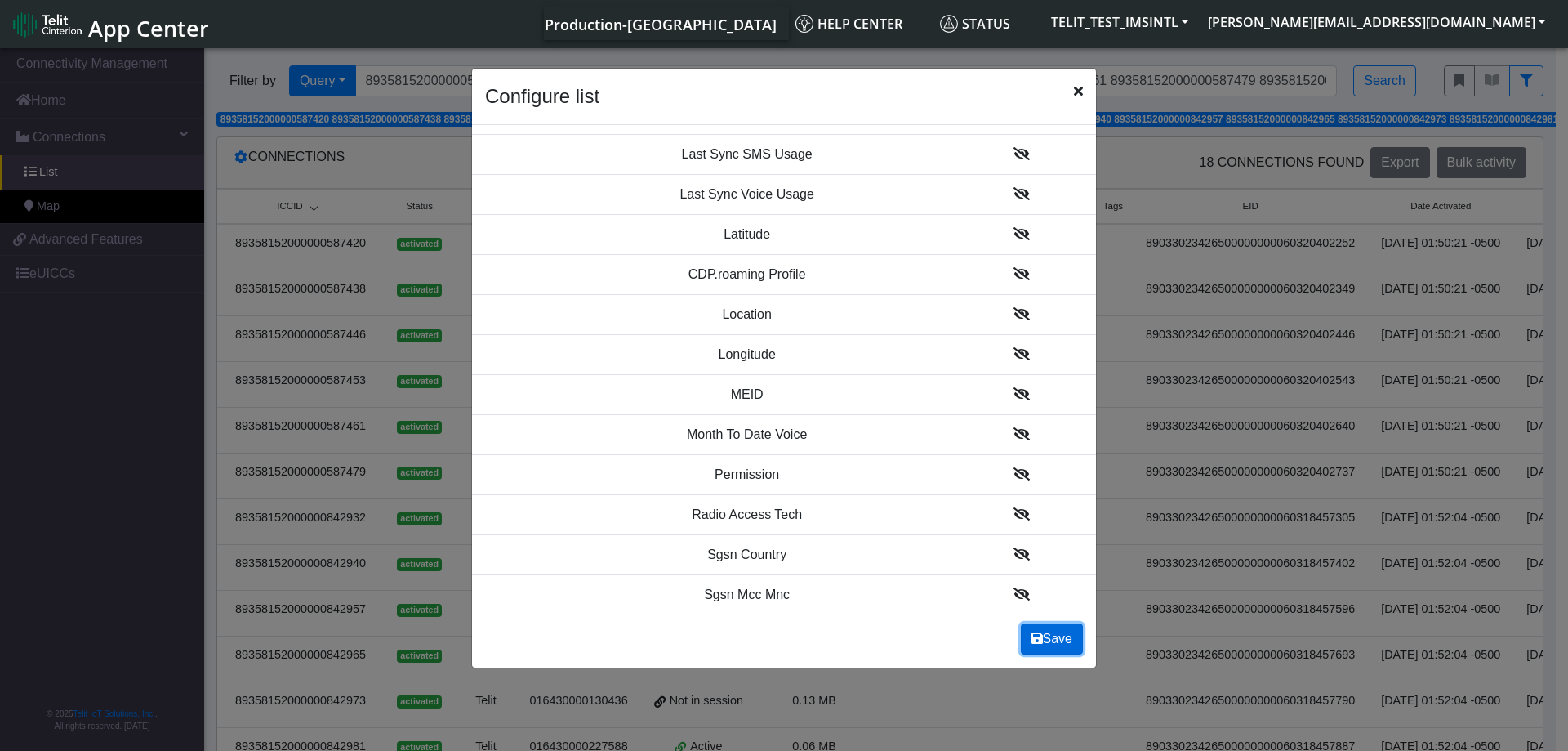
click at [1056, 639] on button "Save" at bounding box center [1052, 638] width 62 height 31
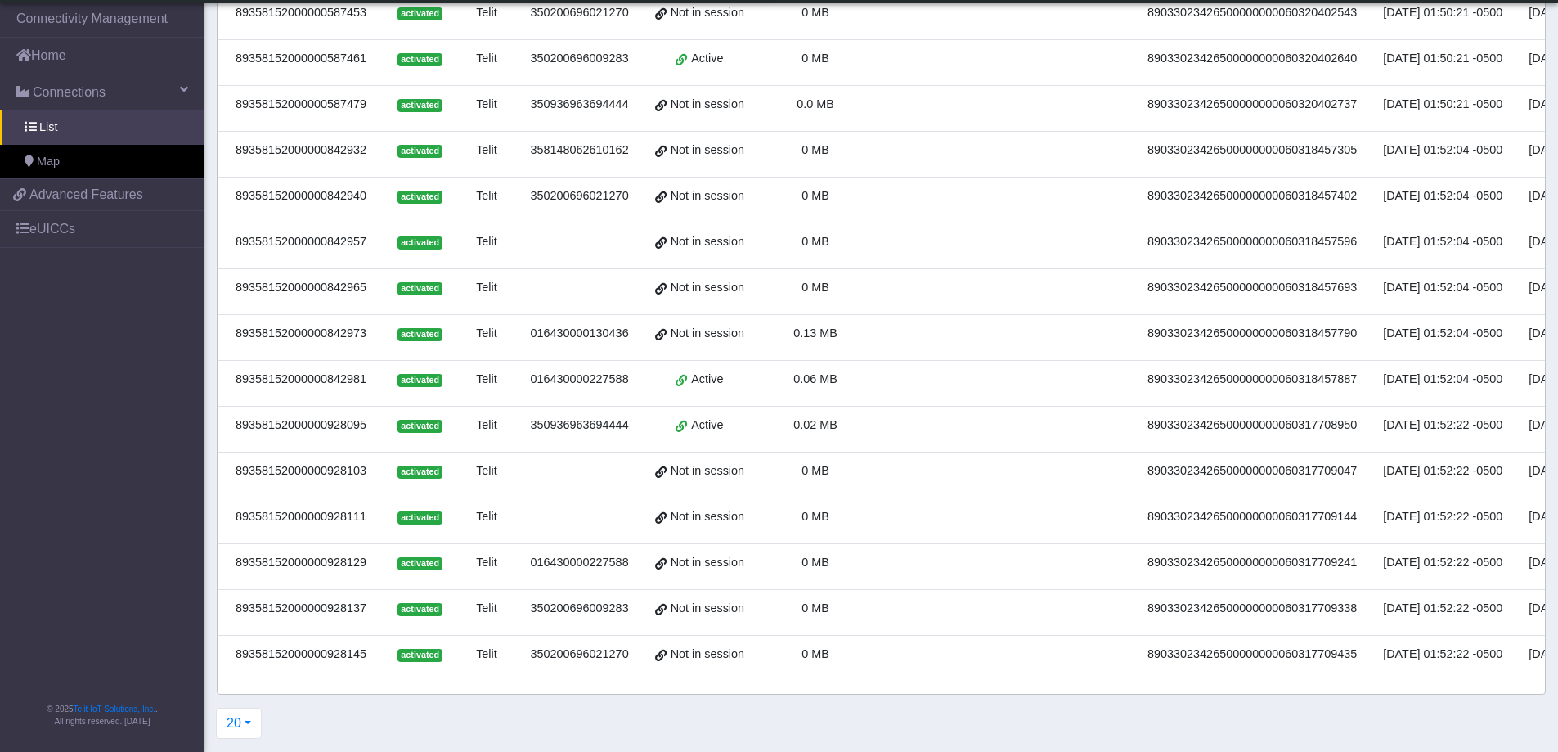
scroll to position [0, 0]
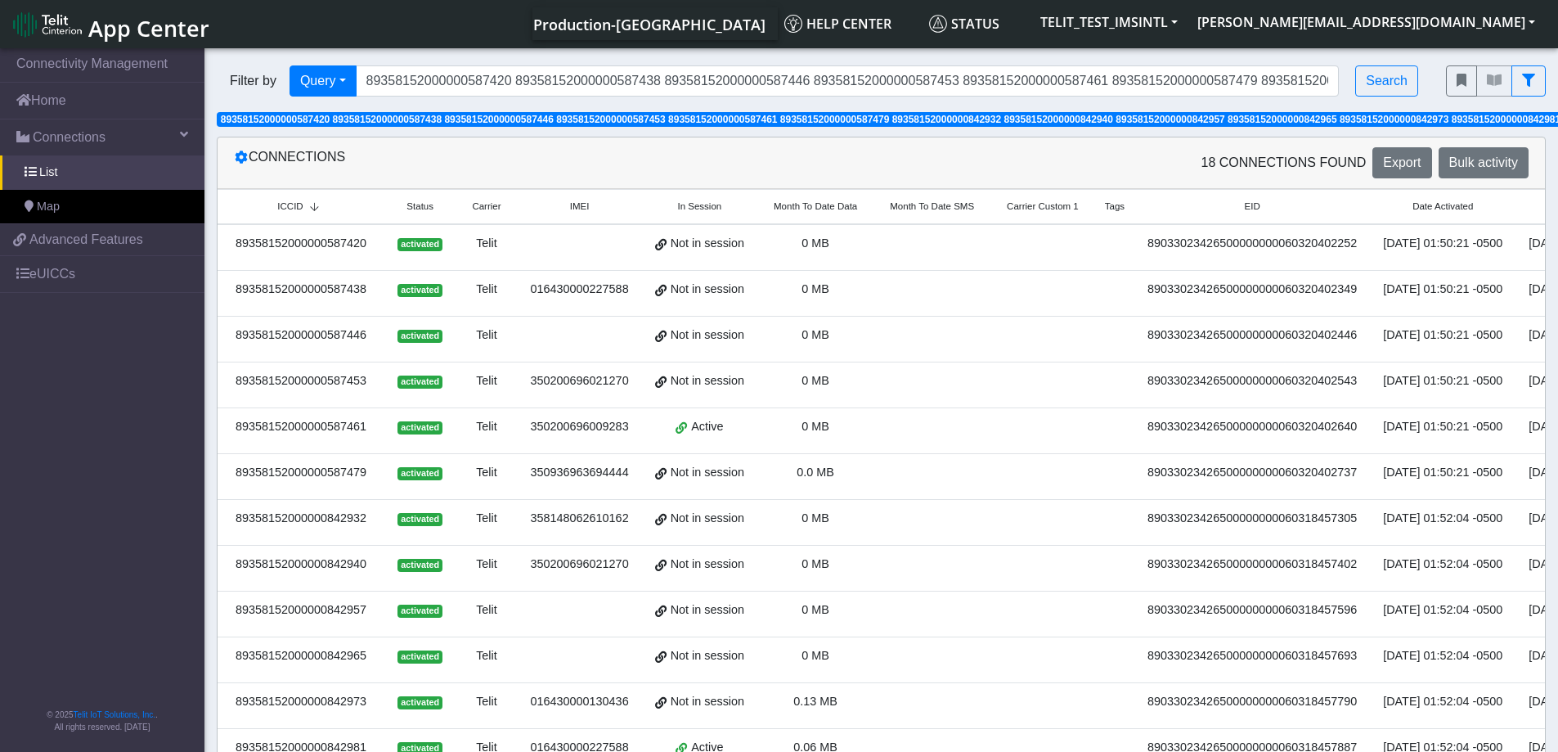
click at [584, 210] on span "IMEI" at bounding box center [580, 207] width 20 height 14
click at [249, 161] on div "Connections" at bounding box center [552, 162] width 660 height 31
click at [248, 163] on button at bounding box center [241, 157] width 15 height 21
click at [244, 161] on icon at bounding box center [241, 157] width 13 height 13
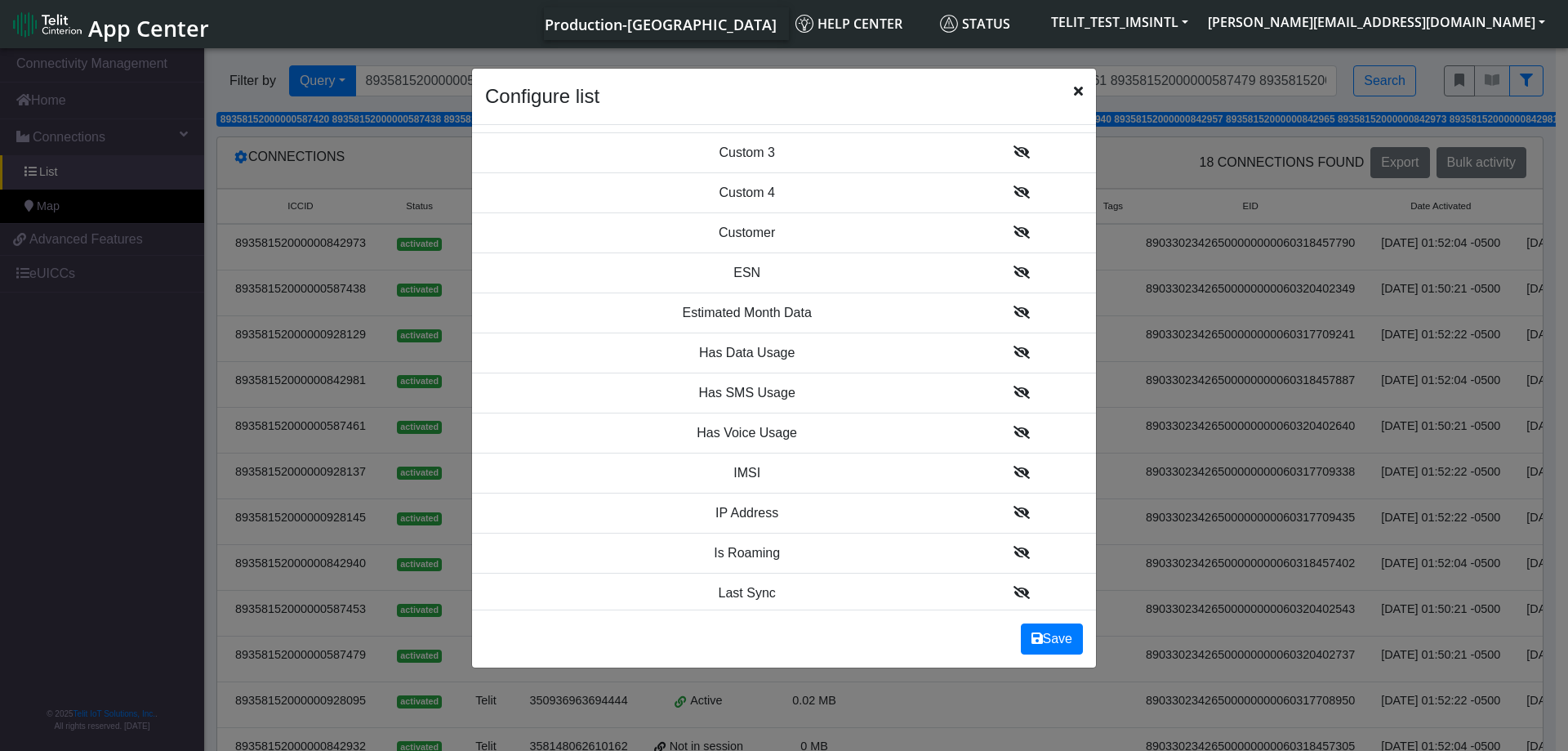
scroll to position [1307, 0]
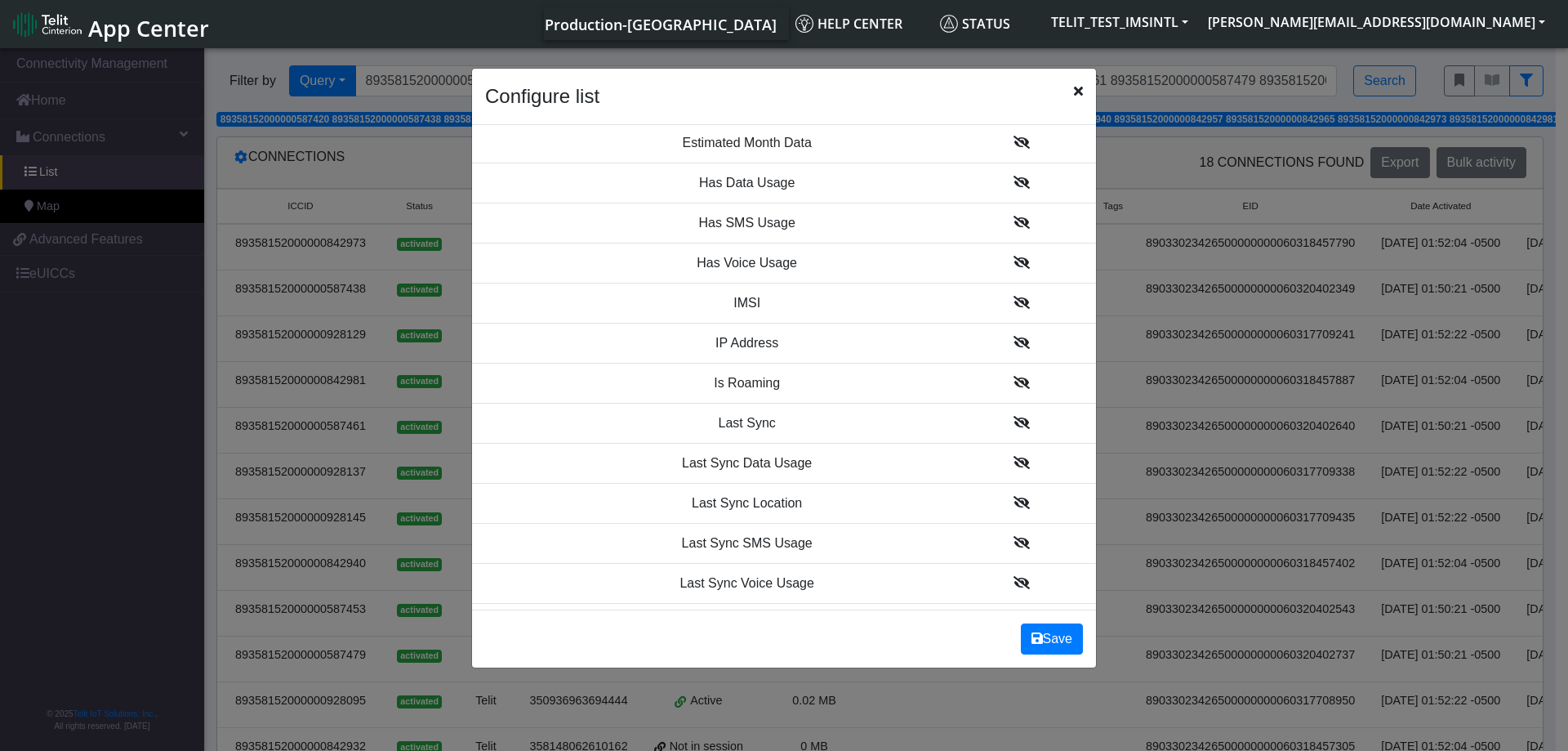
click at [1013, 302] on icon at bounding box center [1021, 302] width 16 height 13
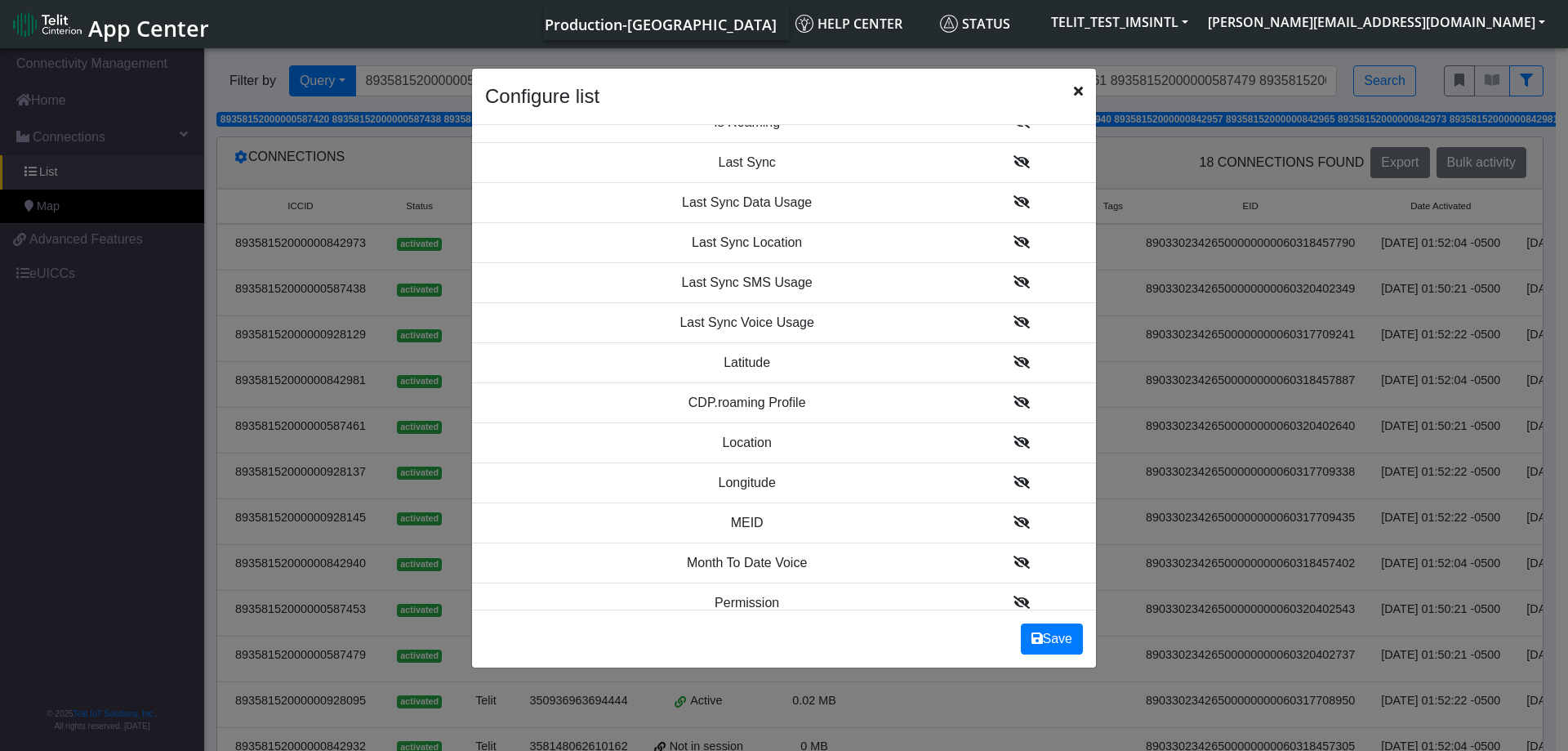
scroll to position [1785, 0]
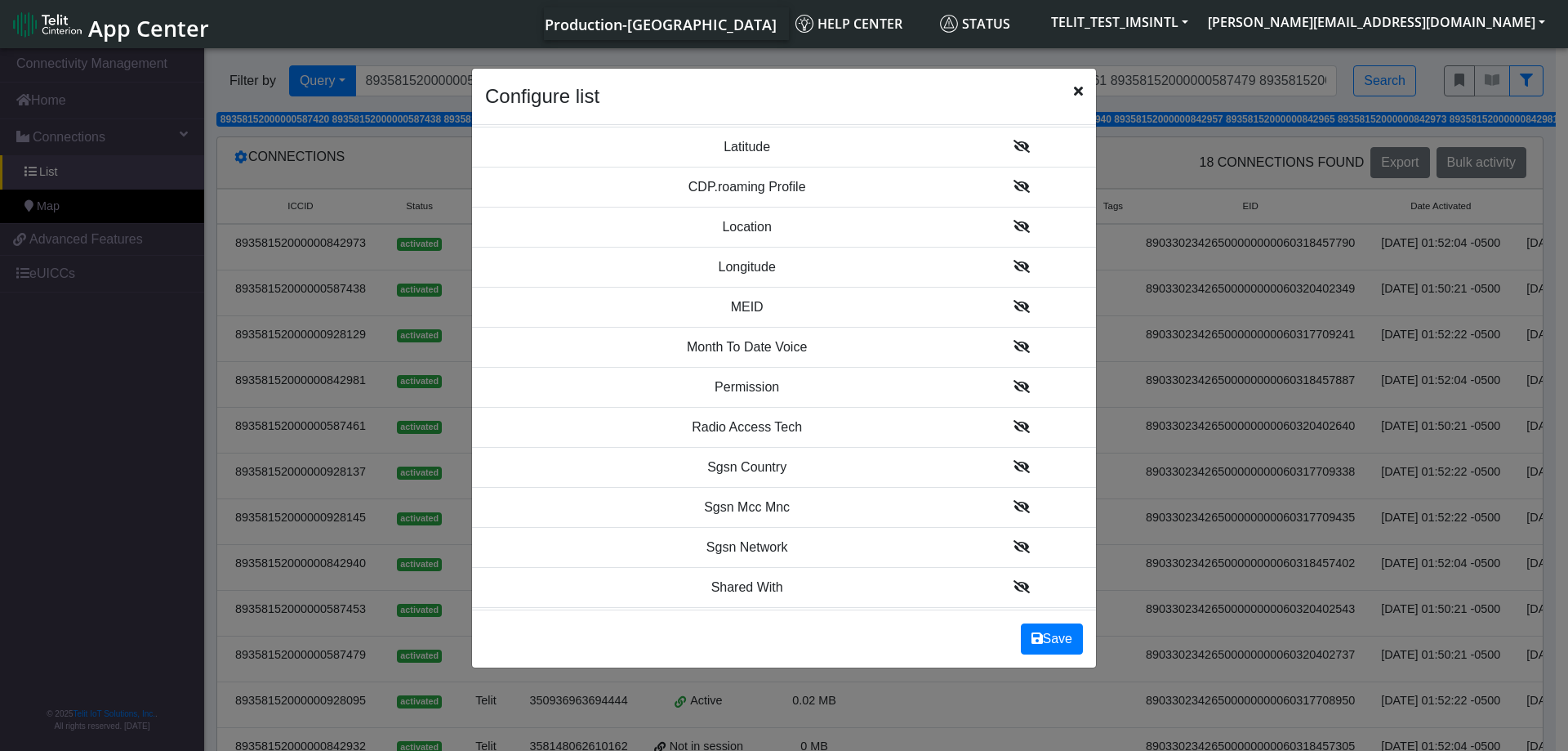
click at [1013, 467] on icon at bounding box center [1021, 466] width 16 height 13
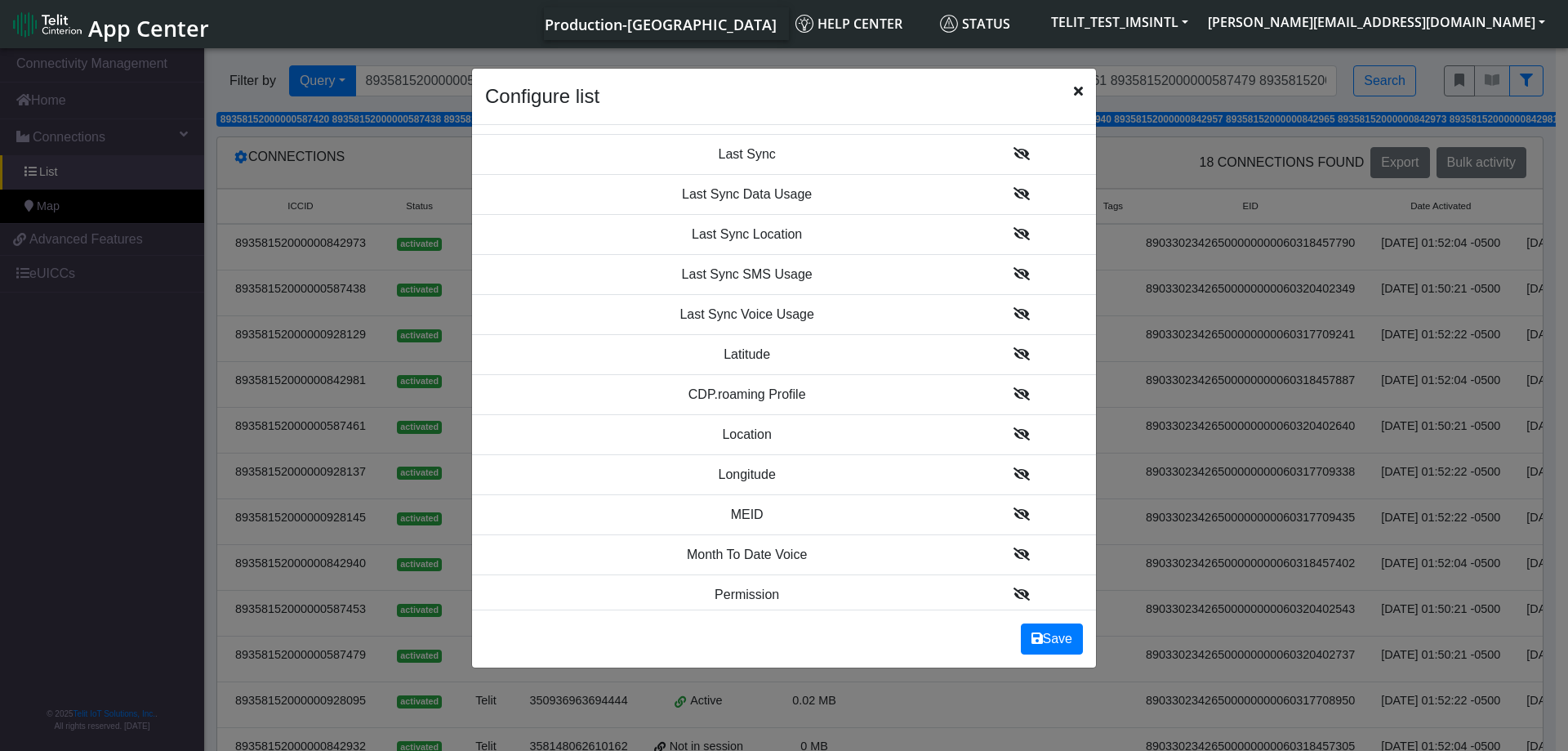
scroll to position [1483, 0]
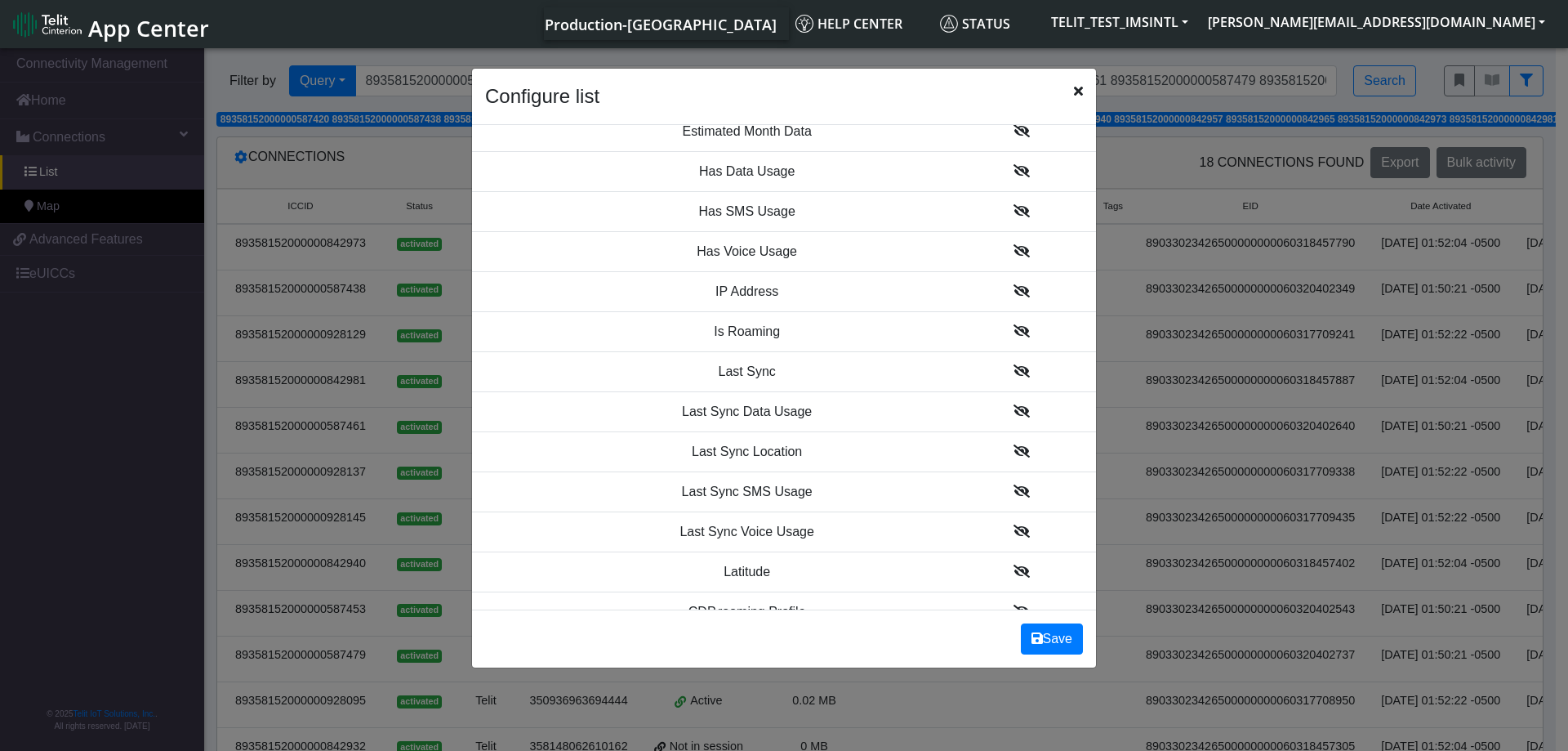
click at [1013, 294] on icon at bounding box center [1021, 291] width 16 height 13
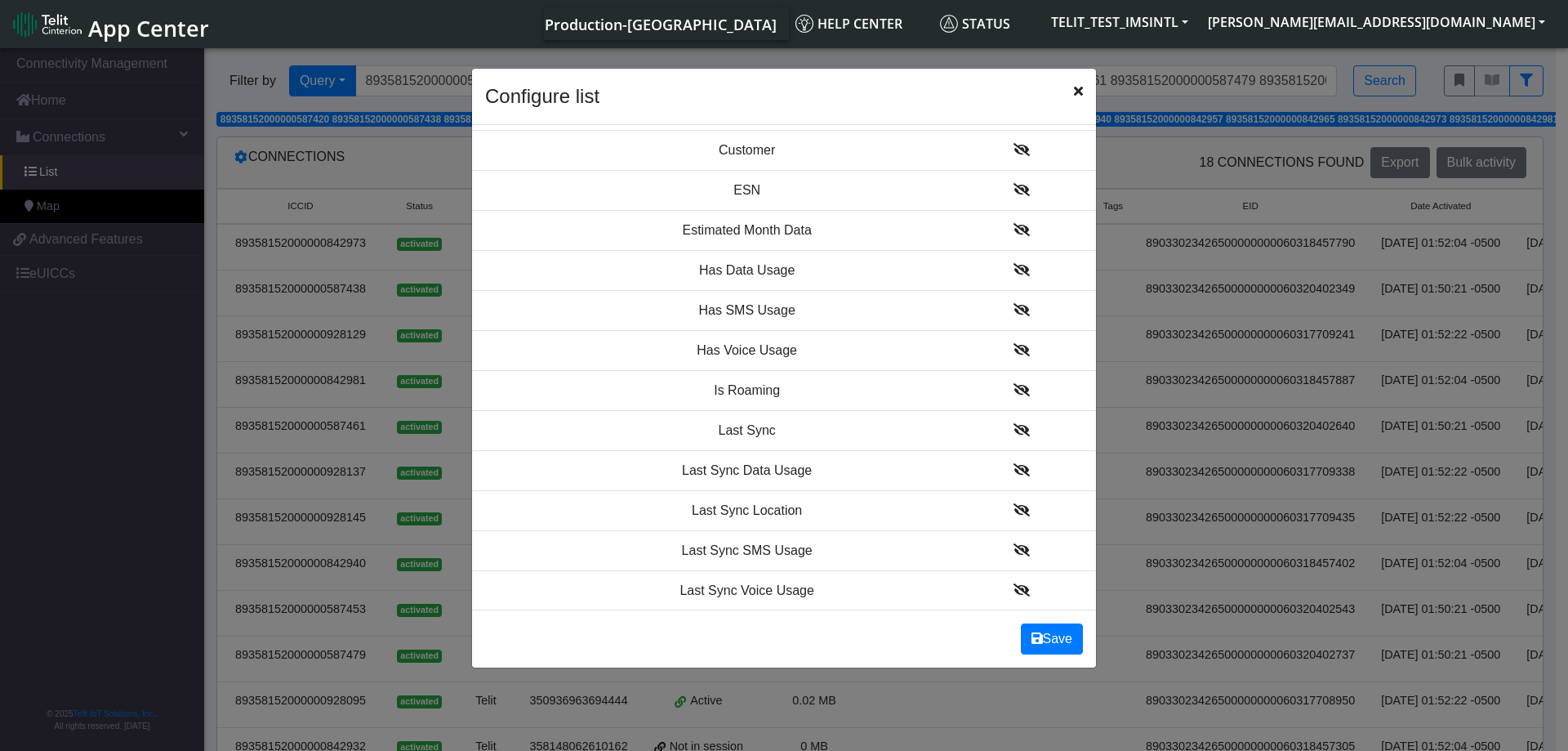
scroll to position [1524, 0]
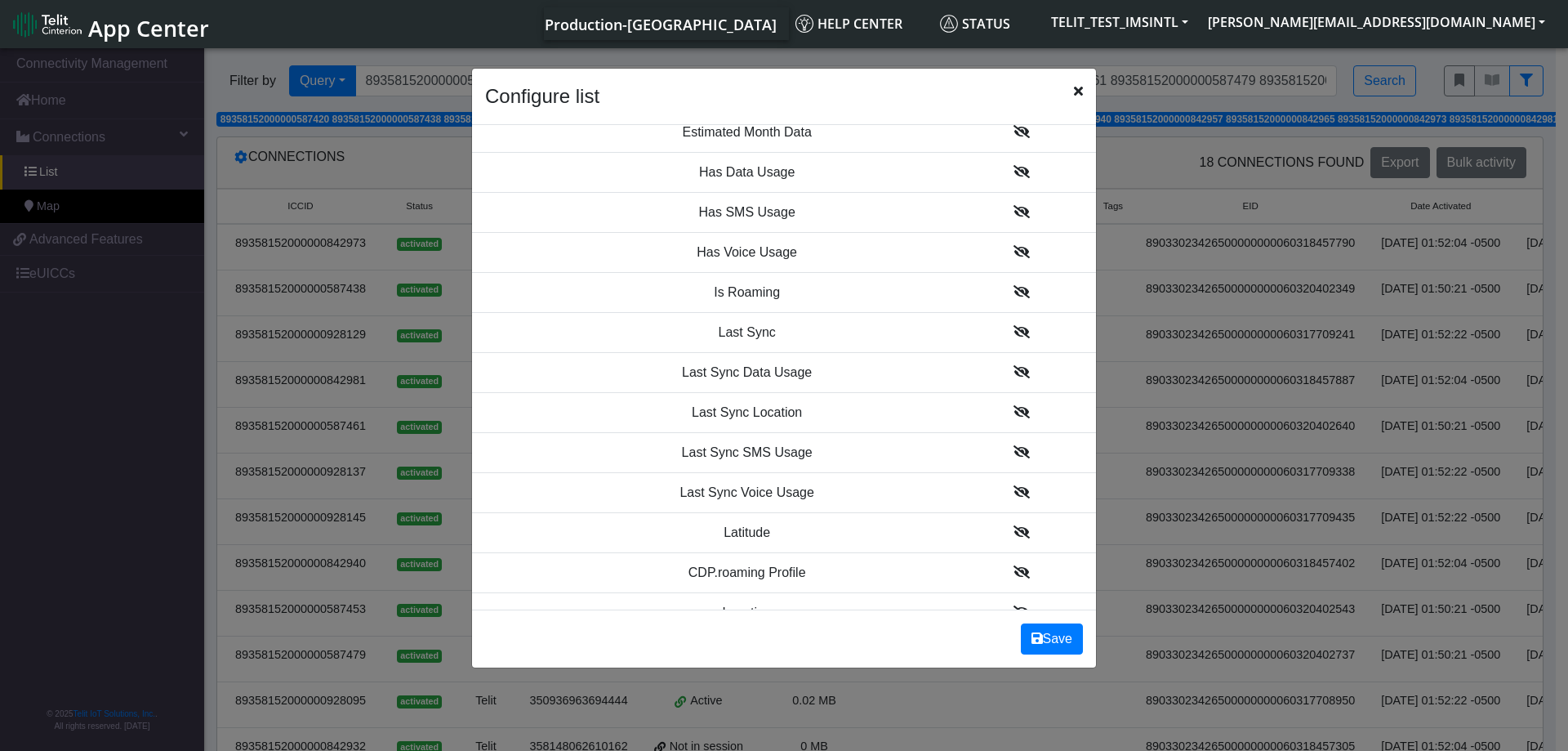
click at [1018, 335] on td at bounding box center [1021, 332] width 149 height 40
click at [1013, 331] on icon at bounding box center [1021, 332] width 16 height 13
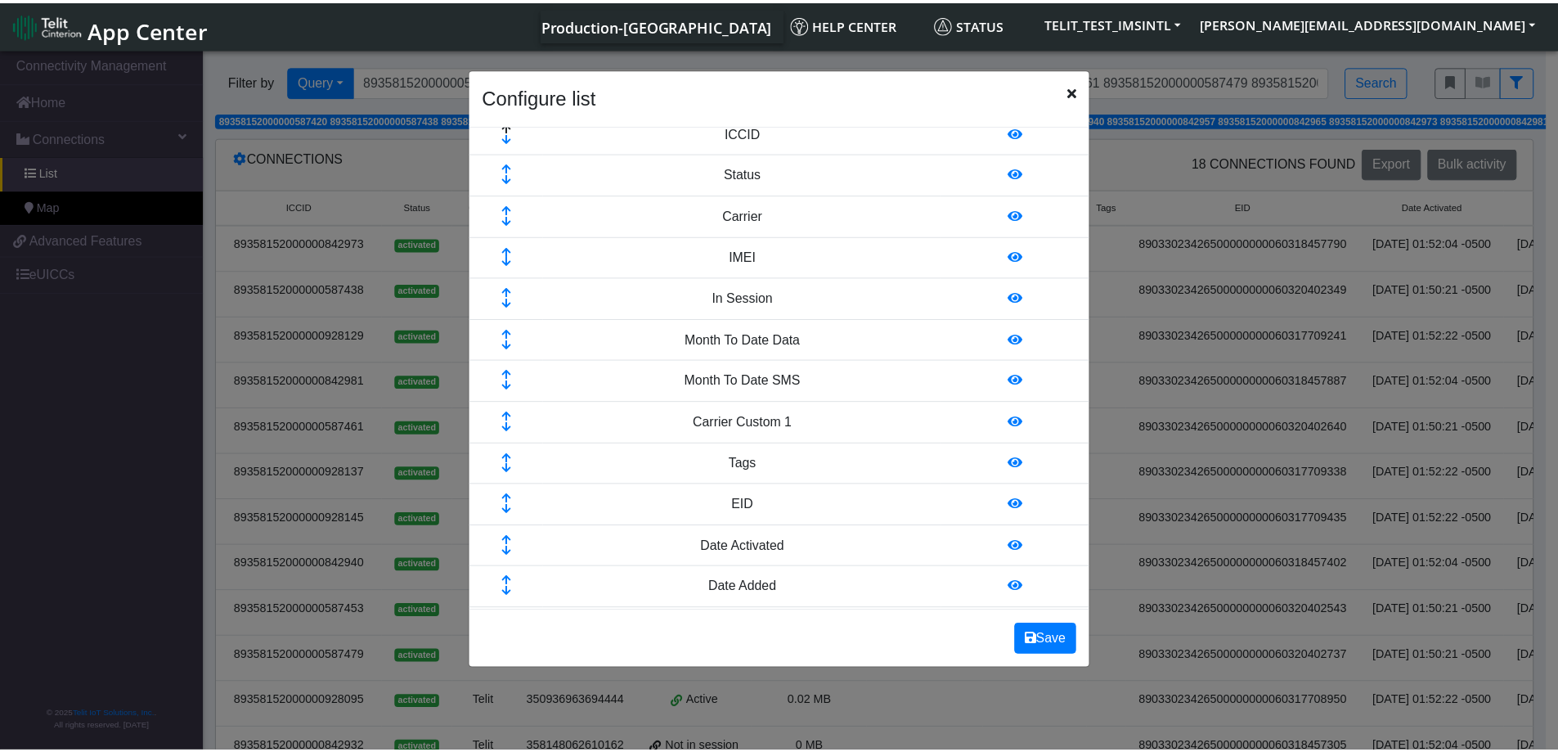
scroll to position [0, 0]
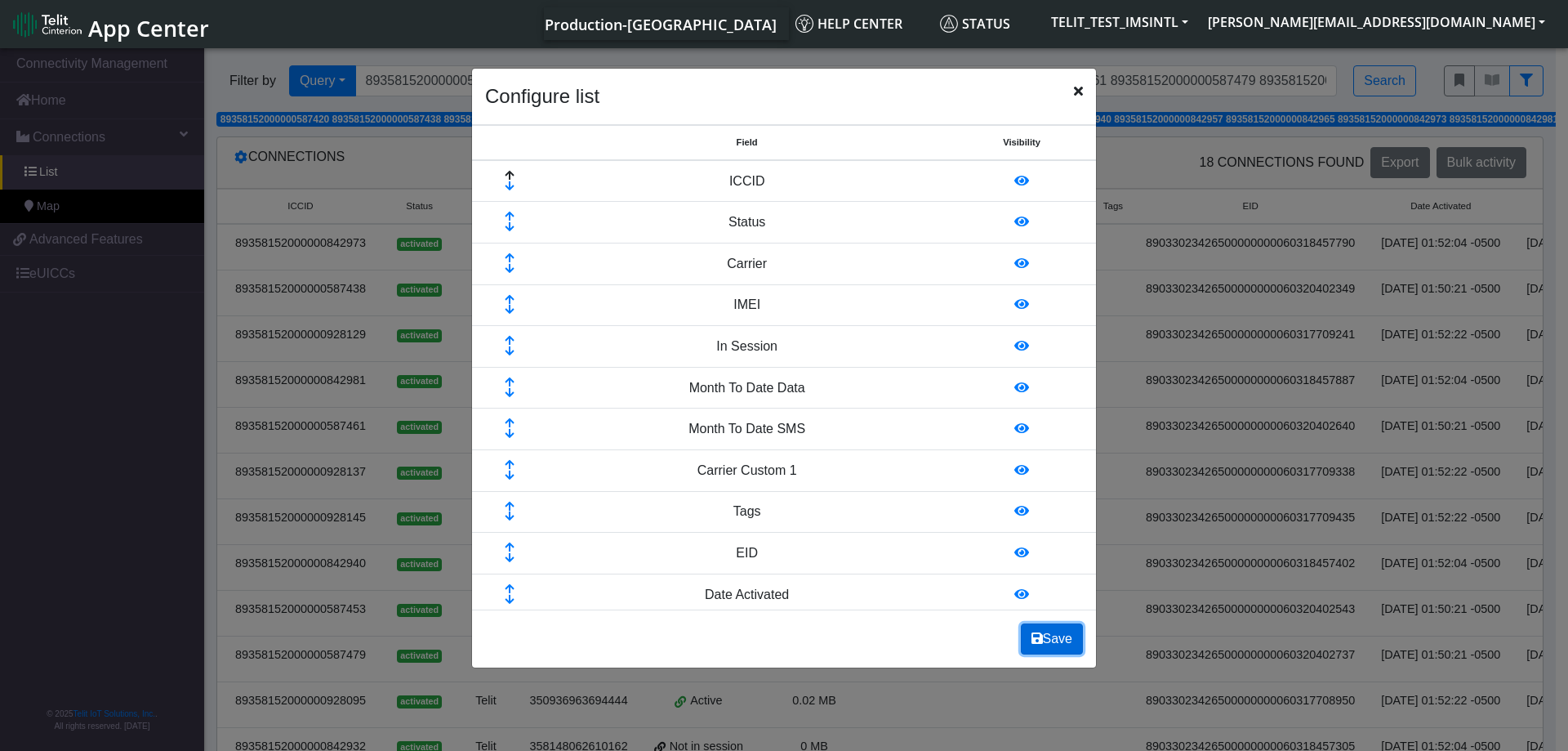
click at [1047, 644] on button "Save" at bounding box center [1052, 638] width 62 height 31
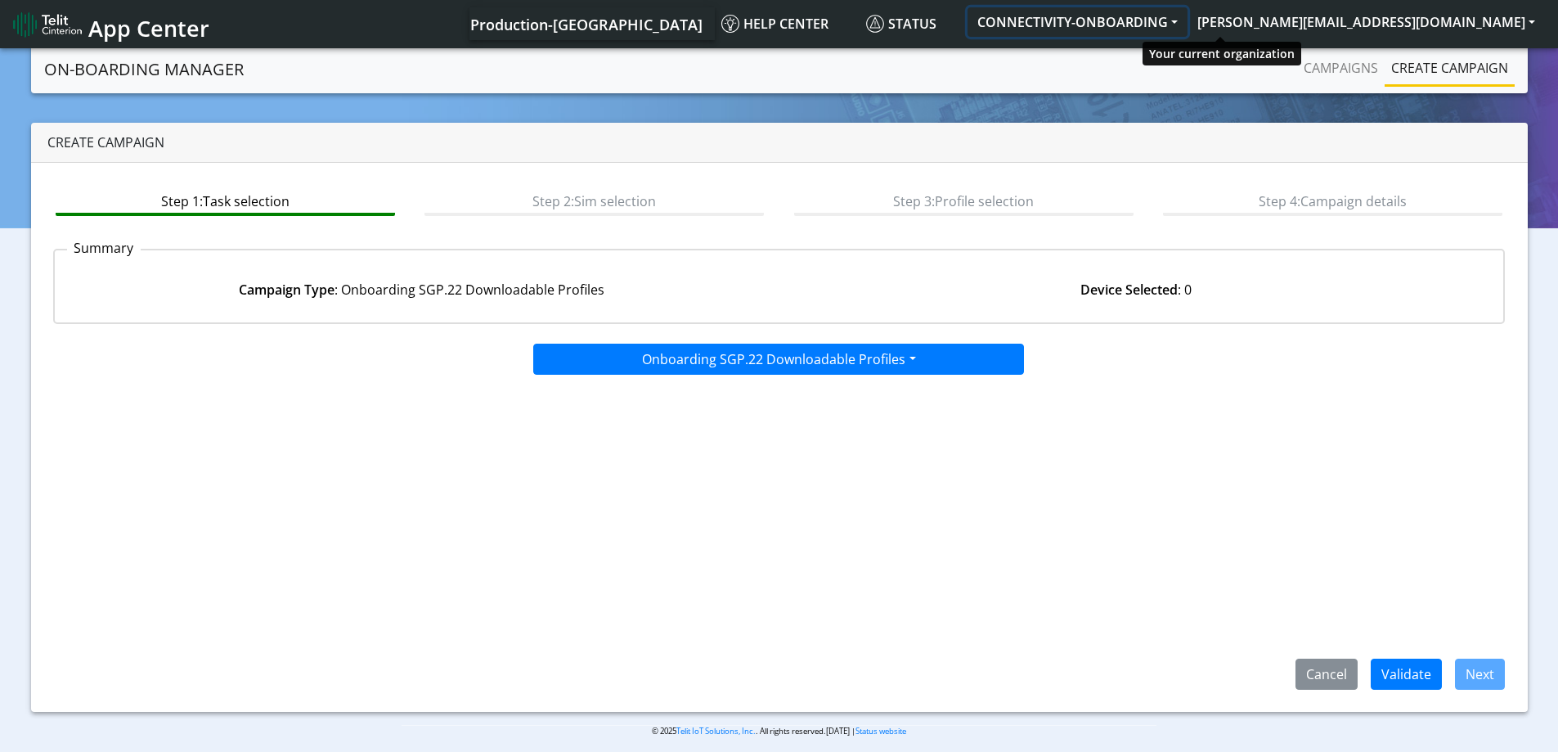
click at [1188, 22] on button "CONNECTIVITY-ONBOARDING" at bounding box center [1078, 21] width 220 height 29
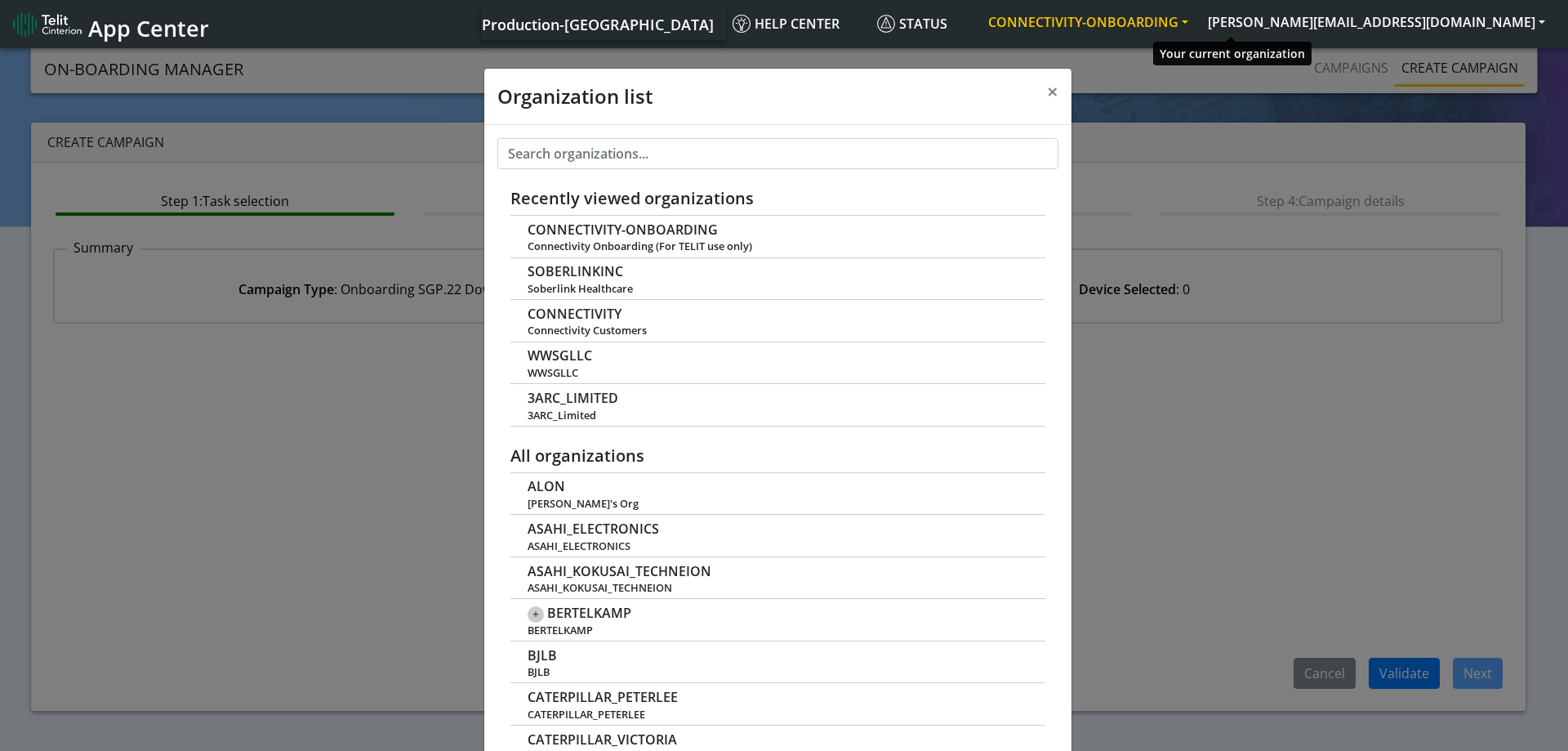
scroll to position [6, 0]
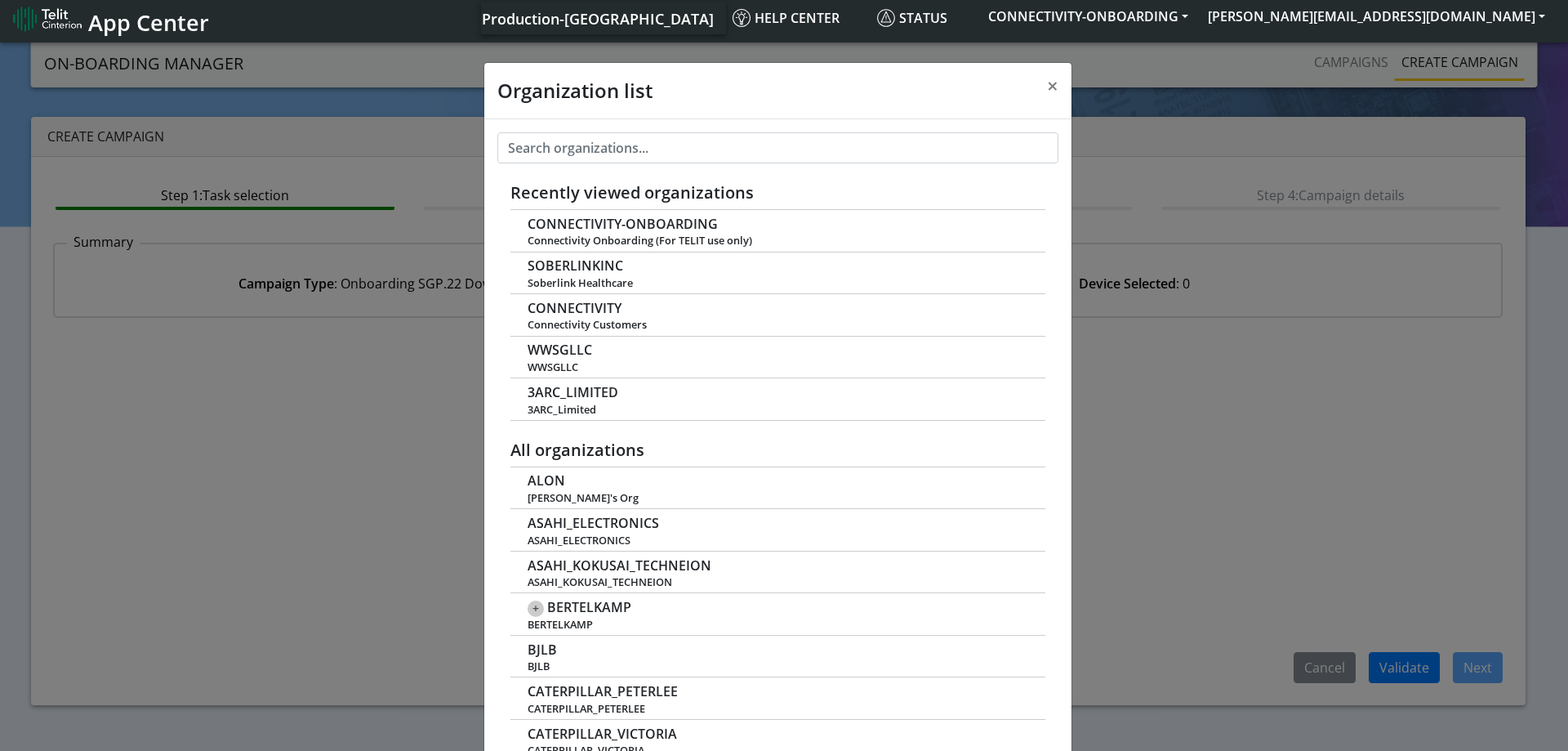
click at [714, 24] on span "Production-[GEOGRAPHIC_DATA]" at bounding box center [598, 19] width 232 height 20
click at [714, 25] on span "Production-[GEOGRAPHIC_DATA]" at bounding box center [598, 19] width 232 height 20
click at [124, 26] on span "App Center" at bounding box center [148, 22] width 121 height 30
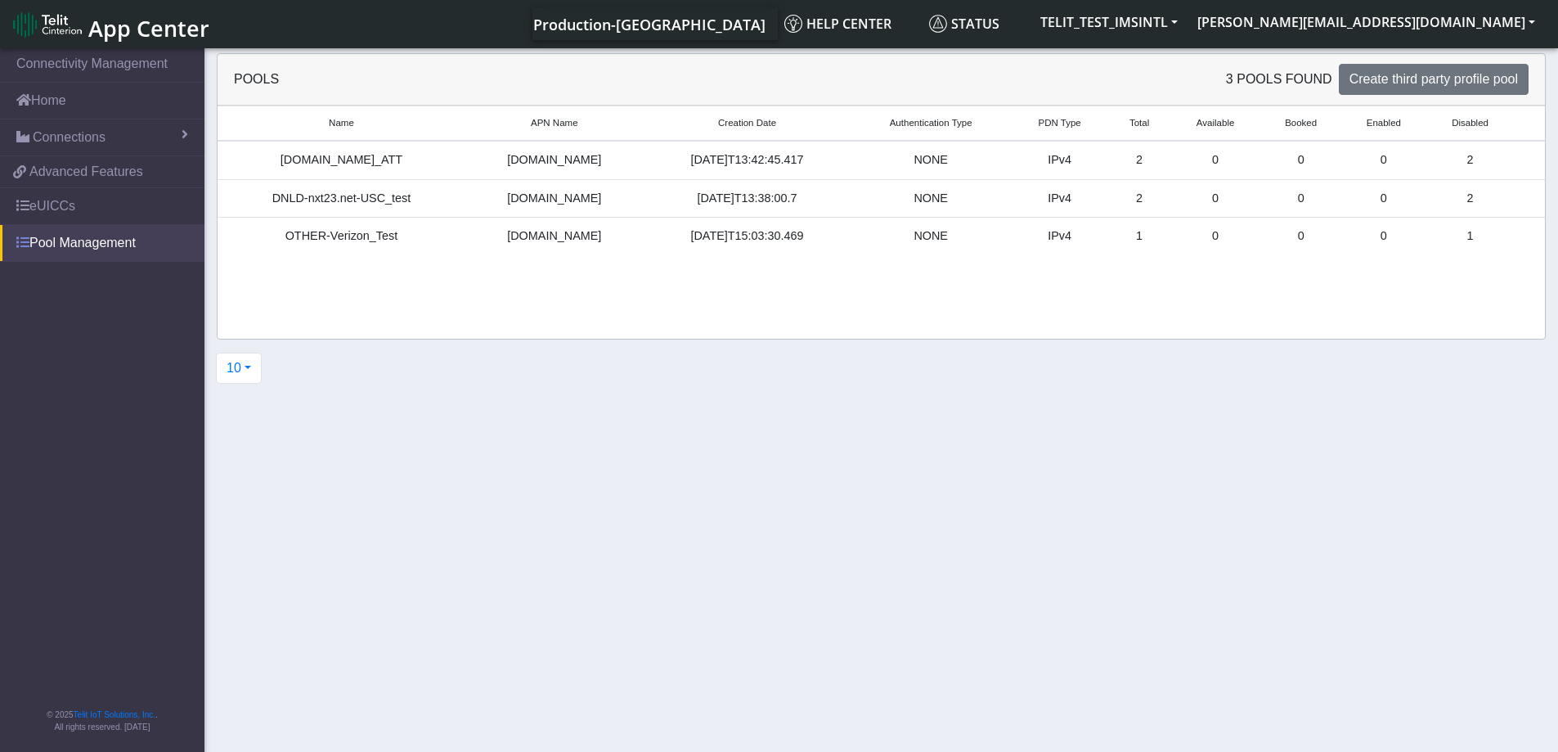
click at [69, 248] on link "Pool Management" at bounding box center [102, 243] width 205 height 36
click at [70, 245] on link "Pool Management" at bounding box center [102, 243] width 205 height 36
click at [73, 238] on link "Pool Management" at bounding box center [102, 243] width 205 height 36
click at [74, 238] on link "Pool Management" at bounding box center [102, 243] width 205 height 36
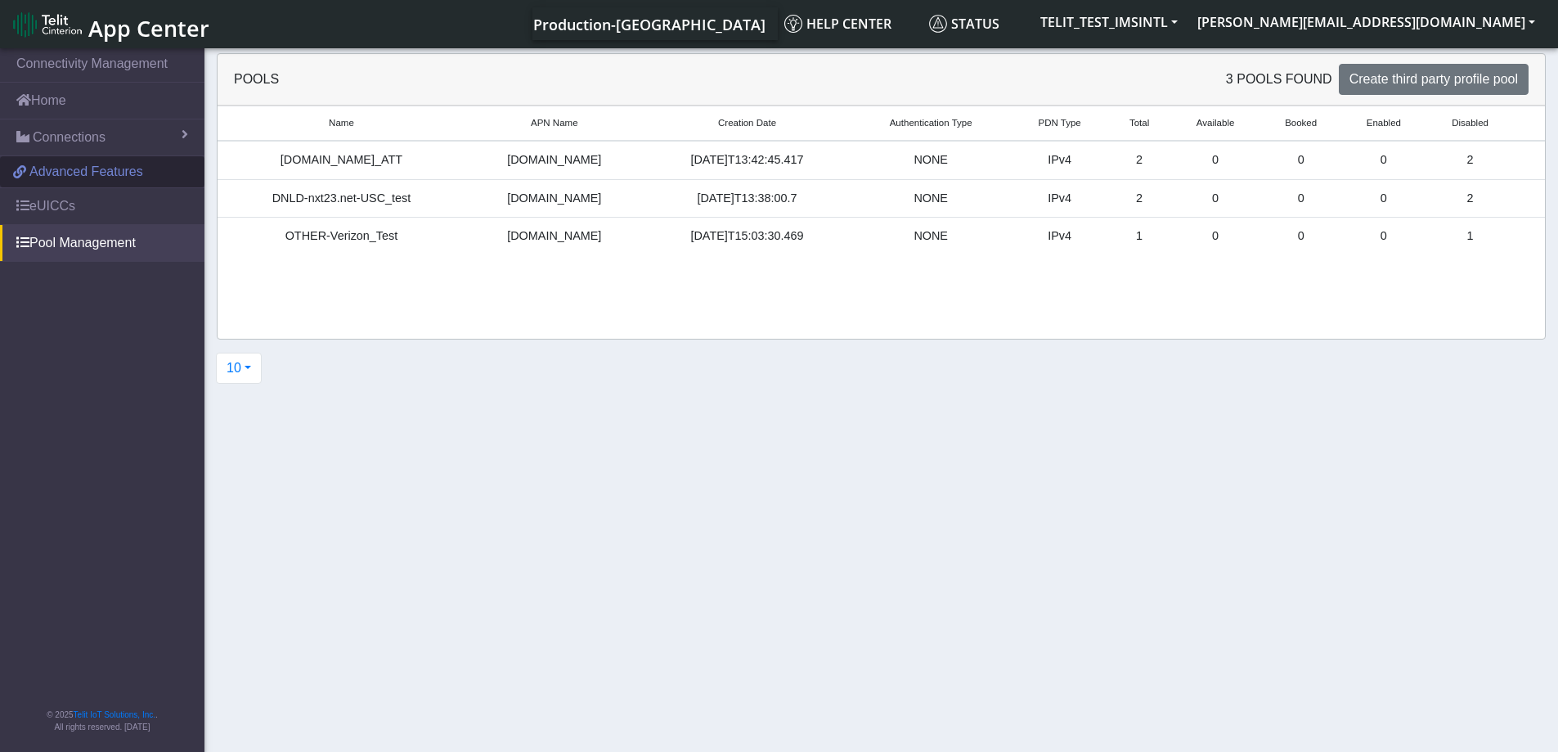
click at [61, 167] on span "Advanced Features" at bounding box center [86, 172] width 114 height 20
click at [96, 250] on link "Pool Management" at bounding box center [102, 243] width 205 height 36
click at [97, 245] on link "Pool Management" at bounding box center [102, 243] width 205 height 36
click at [46, 207] on link "eUICCs" at bounding box center [102, 206] width 205 height 36
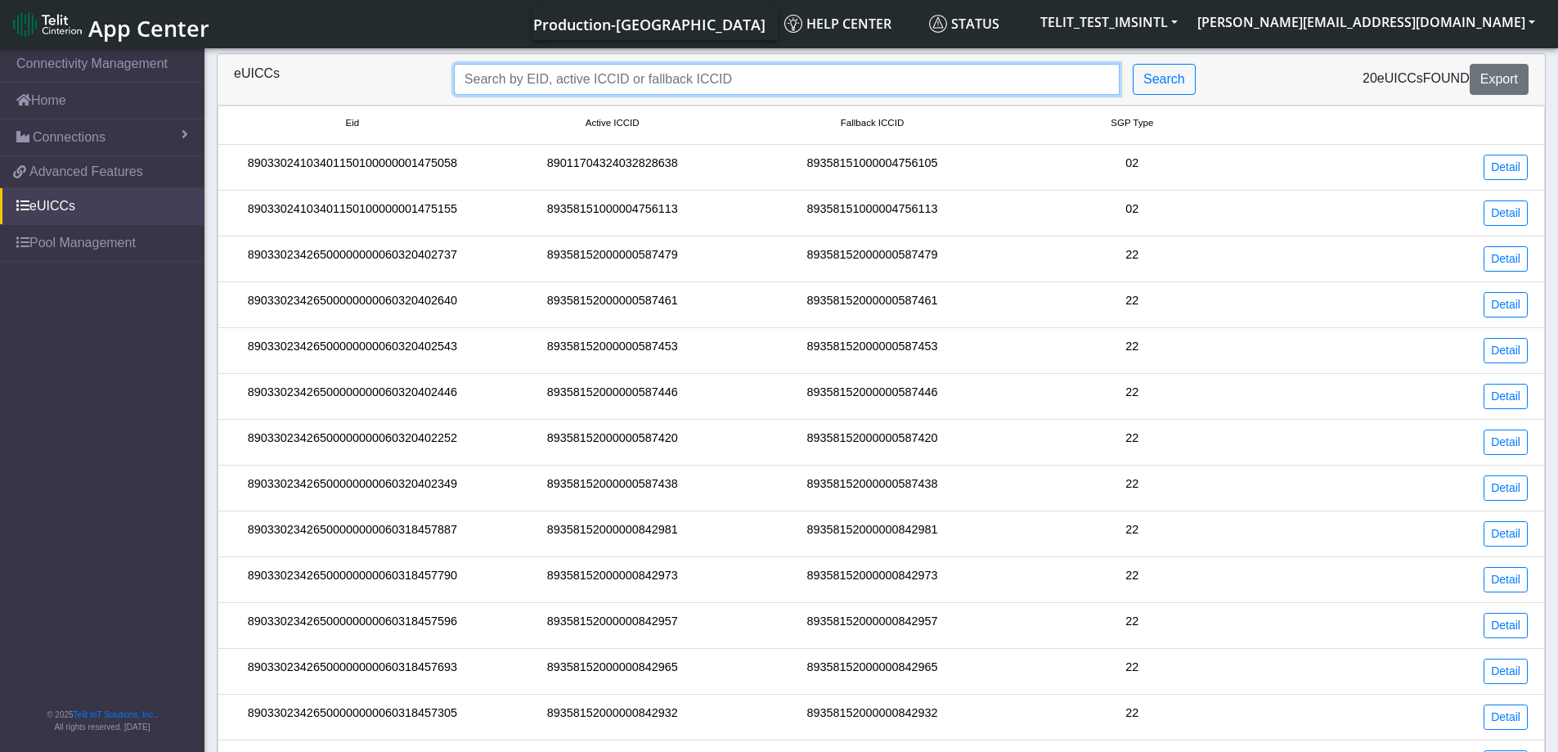
click at [627, 80] on input "Search..." at bounding box center [787, 79] width 666 height 31
paste input "89358152000000587420 89358152000000587438 89358152000000587446 8935815200000058…"
type input "89358152000000587420 89358152000000587438 89358152000000587446 8935815200000058…"
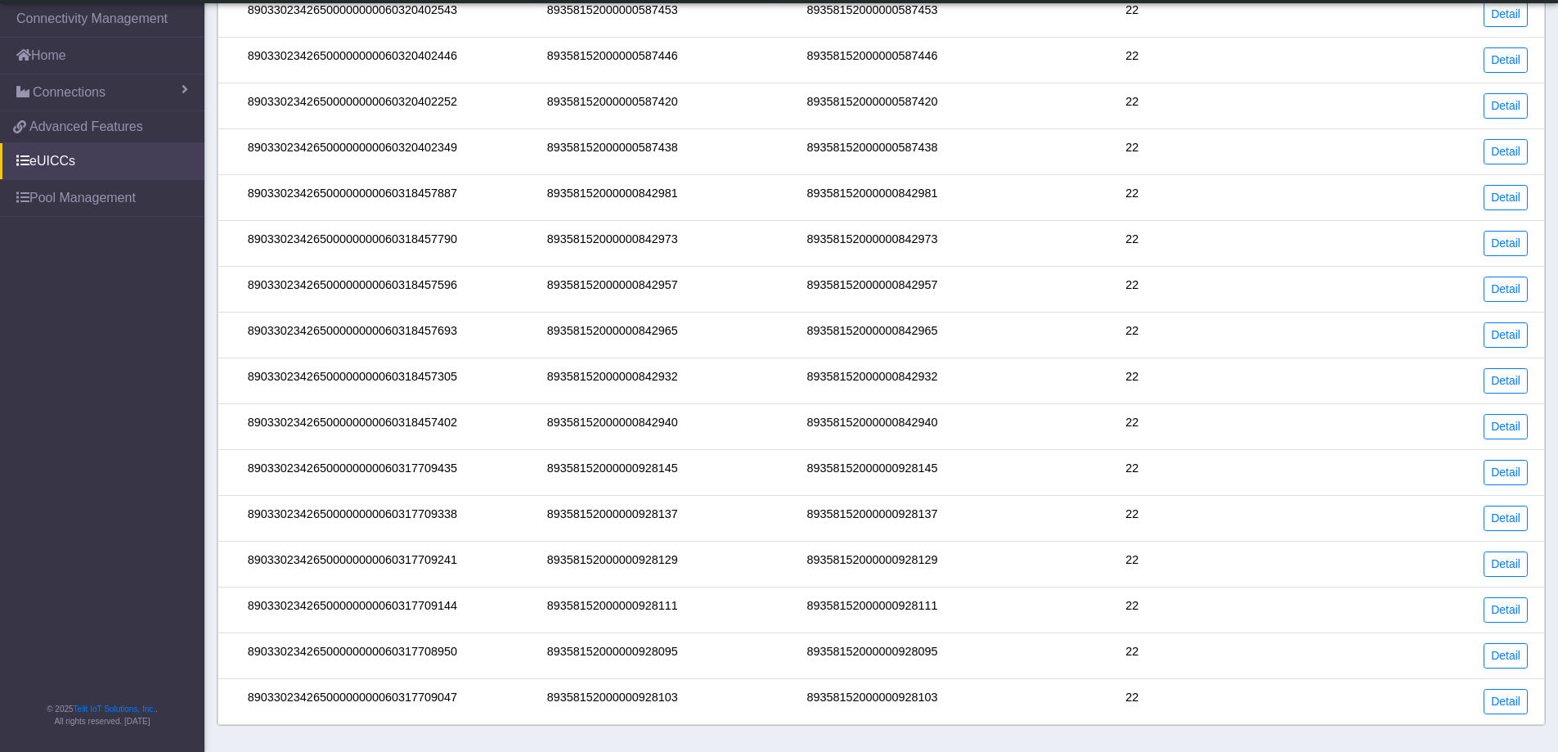
scroll to position [0, 0]
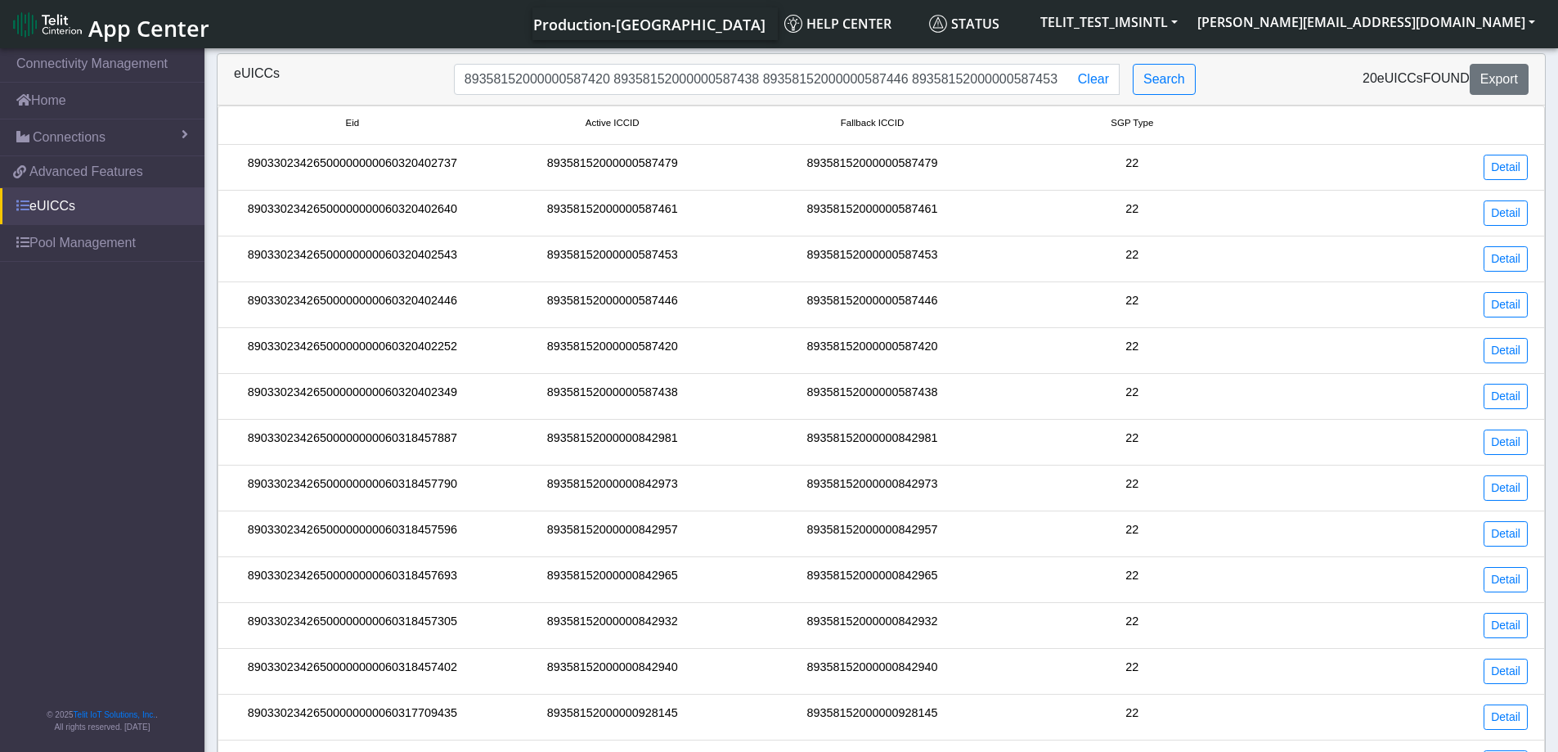
click at [30, 200] on link "eUICCs" at bounding box center [102, 206] width 205 height 36
click at [45, 201] on link "eUICCs" at bounding box center [102, 206] width 205 height 36
click at [44, 238] on link "Pool Management" at bounding box center [102, 243] width 205 height 36
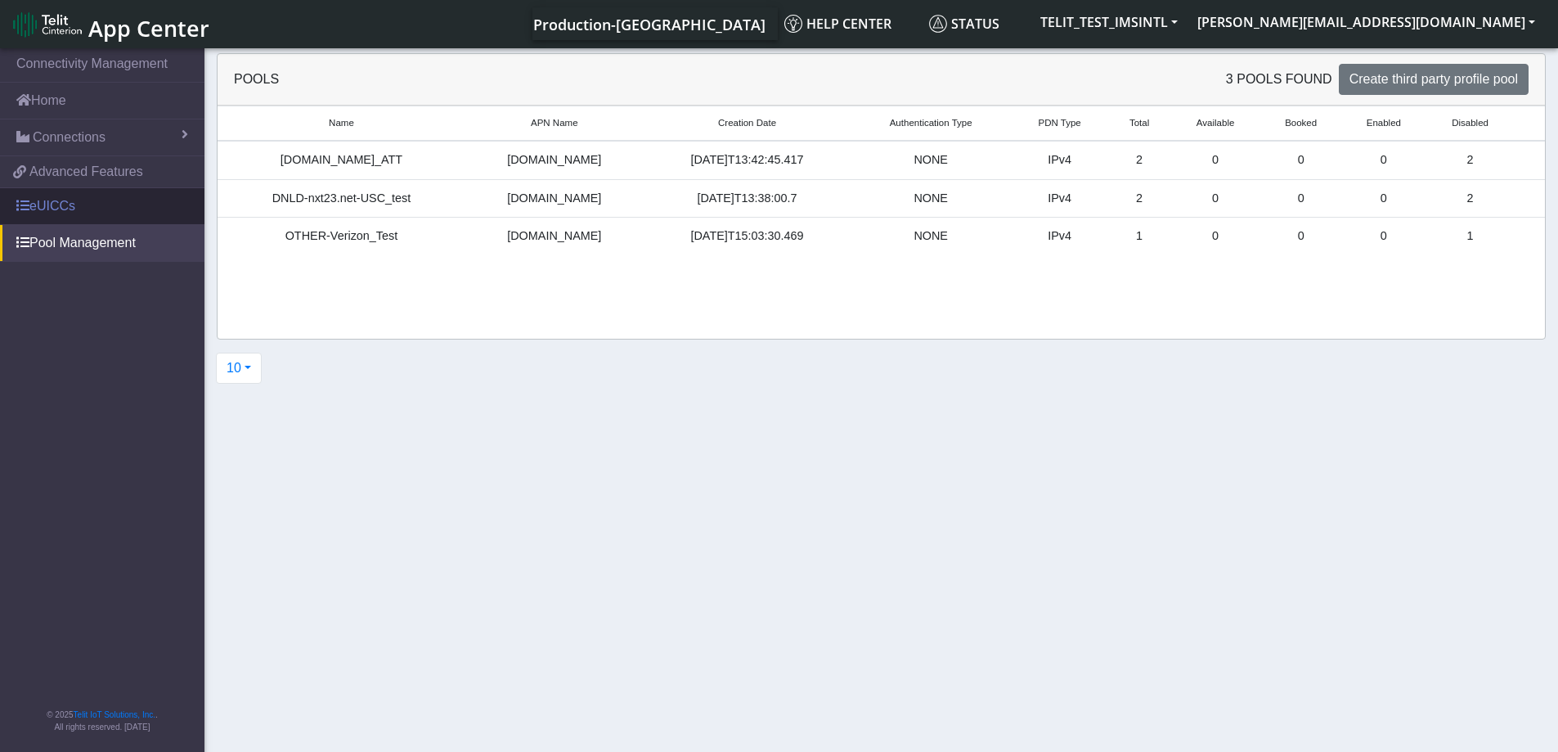
click at [55, 205] on link "eUICCs" at bounding box center [102, 206] width 205 height 36
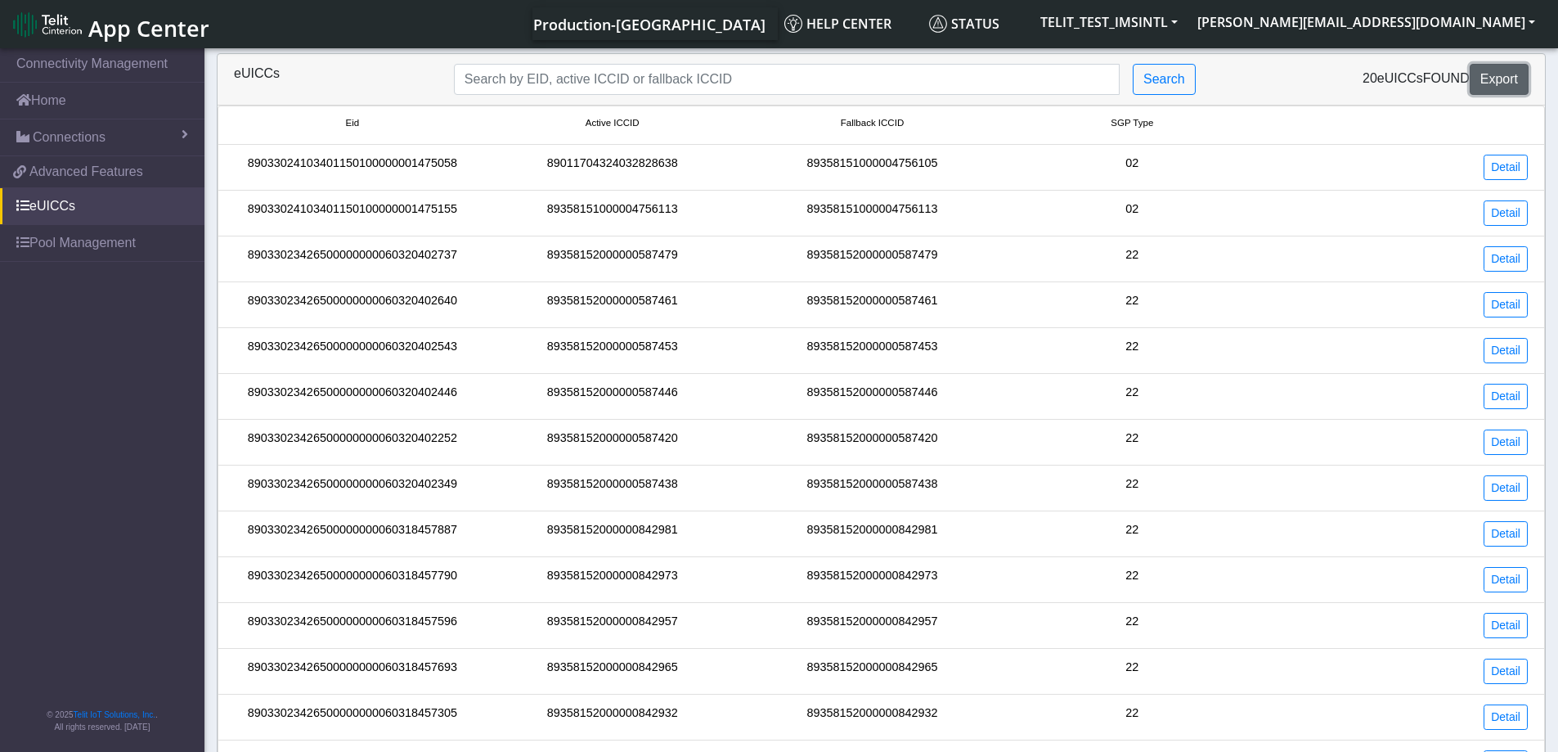
click at [1499, 77] on span "Export" at bounding box center [1500, 79] width 38 height 14
